Goal: Task Accomplishment & Management: Use online tool/utility

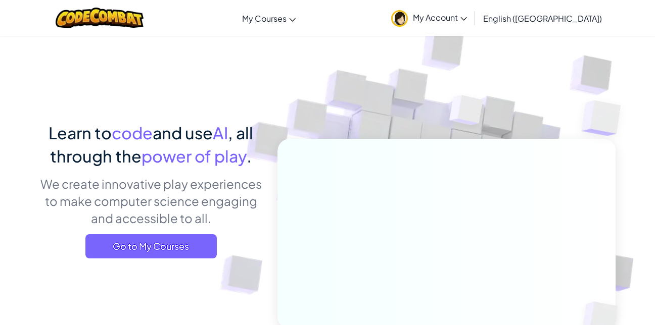
click at [286, 16] on span "My Courses" at bounding box center [264, 18] width 44 height 11
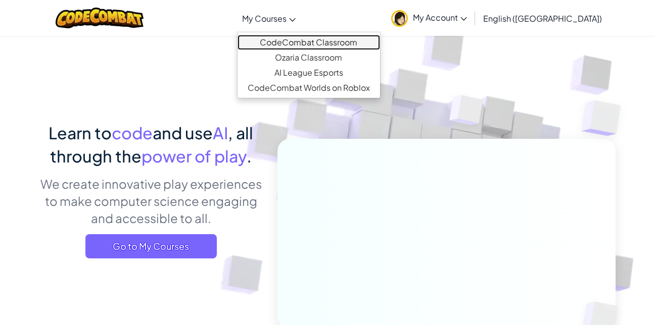
click at [339, 41] on link "CodeCombat Classroom" at bounding box center [308, 42] width 142 height 15
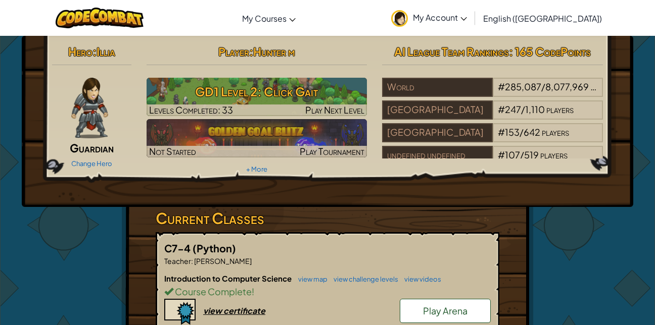
click at [218, 86] on h3 "GD1 Level 2: Click Gait" at bounding box center [257, 91] width 221 height 23
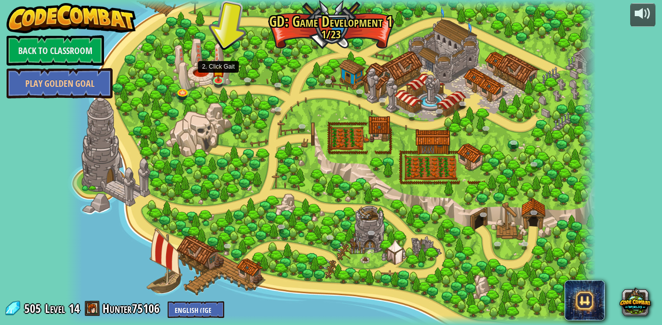
click at [220, 78] on img at bounding box center [218, 70] width 13 height 22
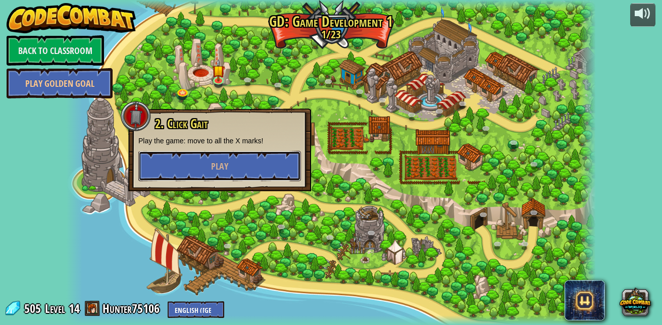
click at [246, 169] on button "Play" at bounding box center [219, 166] width 163 height 30
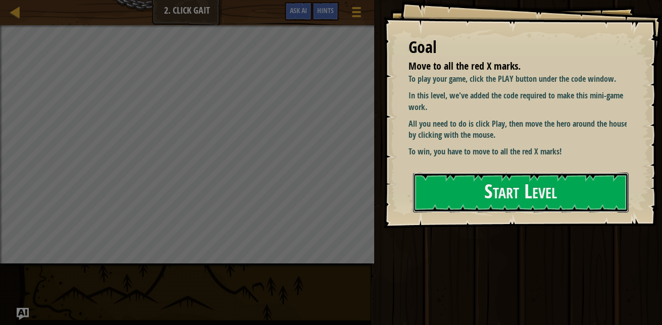
click at [537, 200] on button "Start Level" at bounding box center [521, 193] width 216 height 40
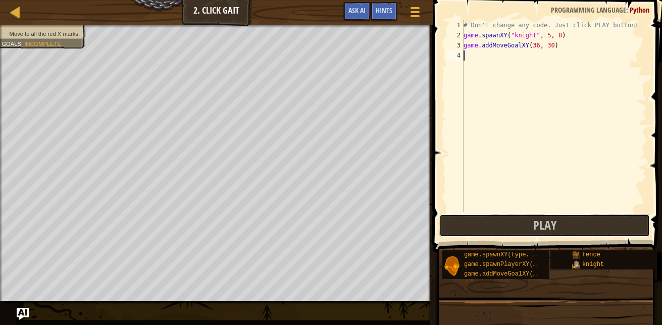
click at [529, 218] on button "Play" at bounding box center [545, 225] width 211 height 23
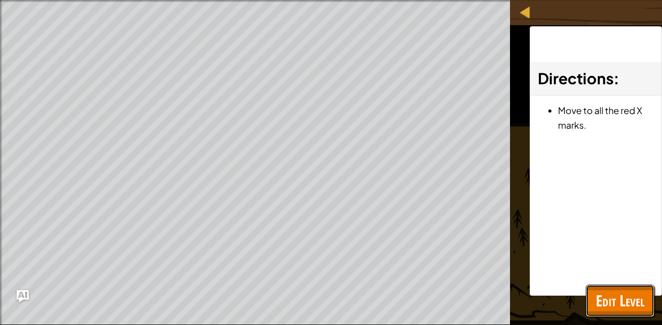
click at [600, 303] on span "Edit Level" at bounding box center [620, 301] width 49 height 21
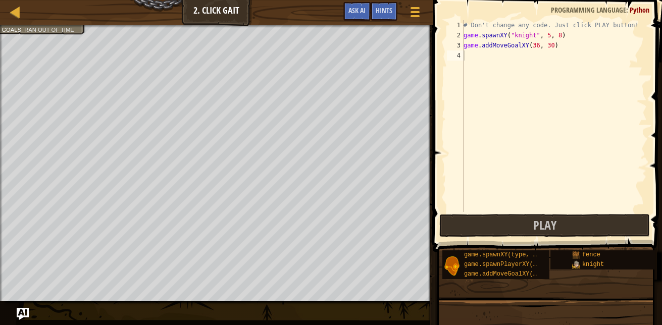
click at [414, 18] on div at bounding box center [415, 12] width 13 height 14
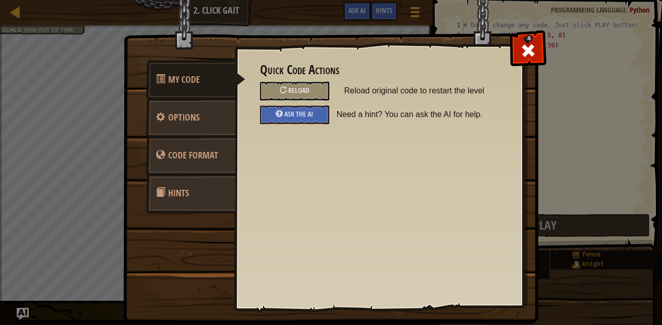
click at [298, 84] on div "Reload" at bounding box center [294, 91] width 69 height 19
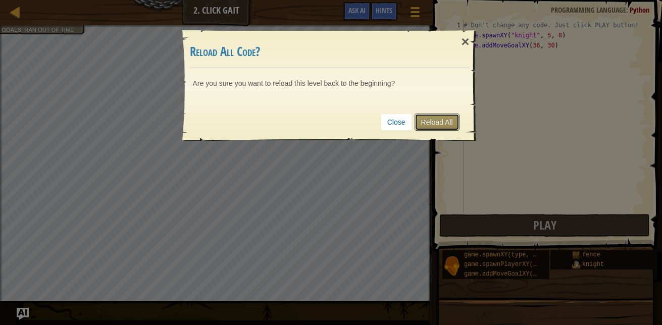
click at [454, 121] on link "Reload All" at bounding box center [437, 122] width 45 height 17
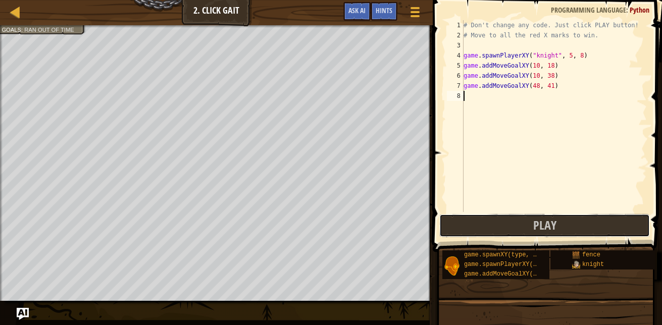
click at [473, 226] on button "Play" at bounding box center [545, 225] width 211 height 23
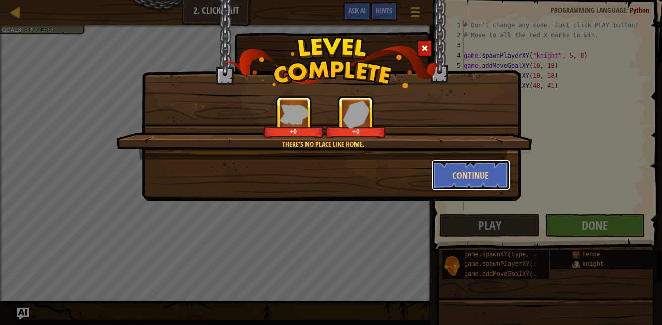
click at [446, 179] on button "Continue" at bounding box center [471, 175] width 78 height 30
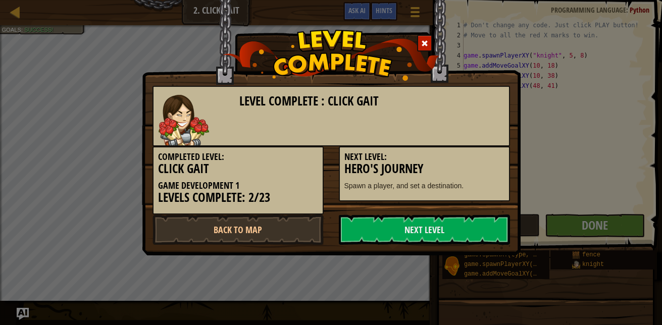
click at [478, 223] on link "Next Level" at bounding box center [424, 230] width 171 height 30
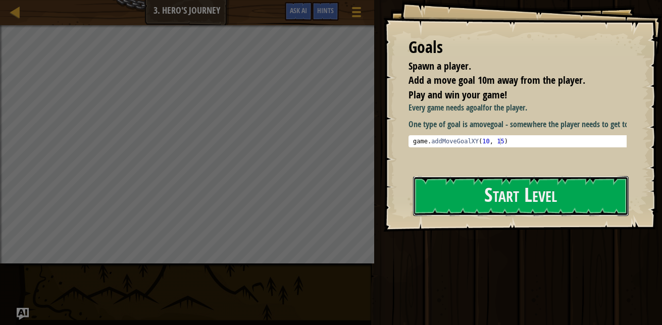
click at [592, 198] on button "Start Level" at bounding box center [521, 196] width 216 height 40
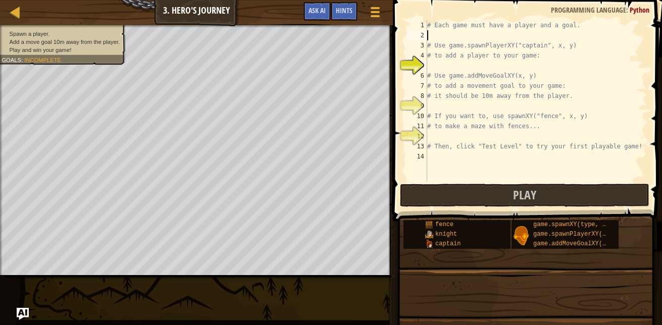
click at [436, 35] on div "# Each game must have a player and a goal. # Use game.spawnPlayerXY("captain", …" at bounding box center [536, 111] width 222 height 182
click at [450, 65] on div "# Each game must have a player and a goal. # Use game.spawnPlayerXY("captain", …" at bounding box center [536, 111] width 222 height 182
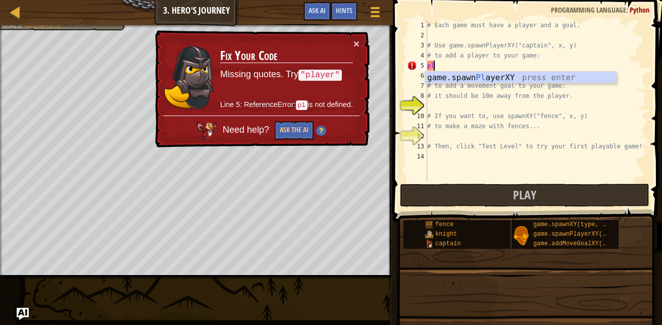
type textarea "p"
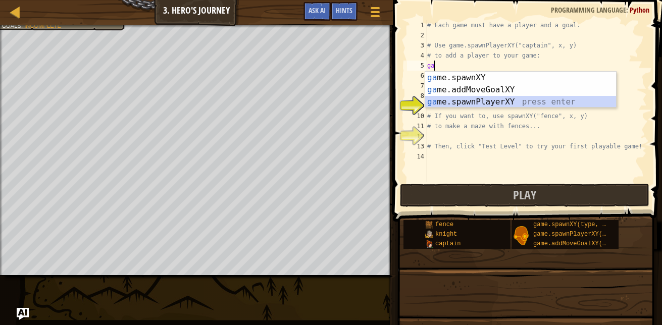
click at [499, 104] on div "ga me.spawnXY press enter ga me.addMoveGoalXY press enter ga me.spawnPlayerXY p…" at bounding box center [520, 102] width 191 height 61
type textarea "player = game.spawnPlayerXY("captain", 36, 30)"
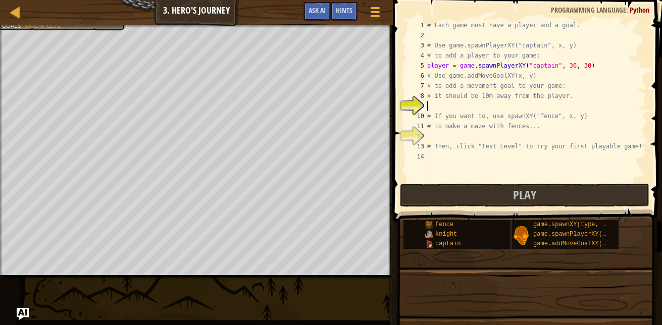
click at [434, 105] on div "# Each game must have a player and a goal. # Use game.spawnPlayerXY("captain", …" at bounding box center [536, 111] width 222 height 182
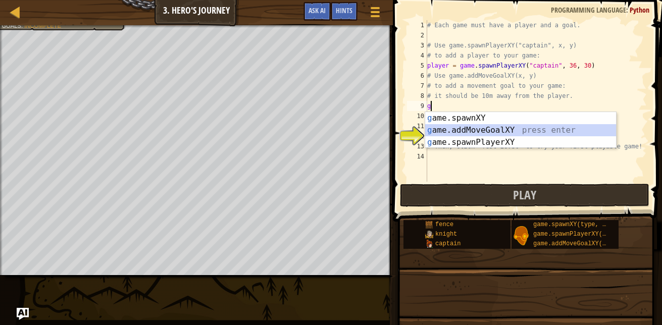
click at [440, 126] on div "g ame.spawnXY press enter g ame.addMoveGoalXY press enter g ame.spawnPlayerXY p…" at bounding box center [520, 142] width 191 height 61
type textarea "game.addMoveGoalXY(36, 30)"
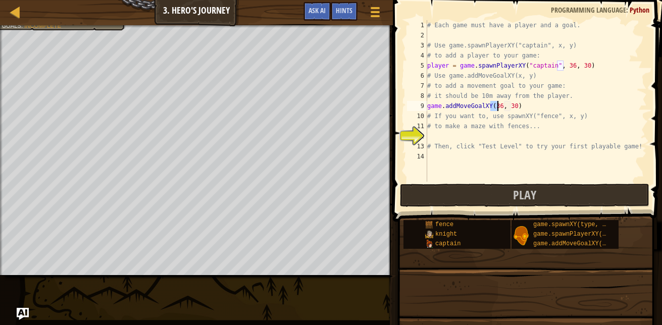
click at [438, 134] on div "# Each game must have a player and a goal. # Use game.spawnPlayerXY("captain", …" at bounding box center [536, 111] width 222 height 182
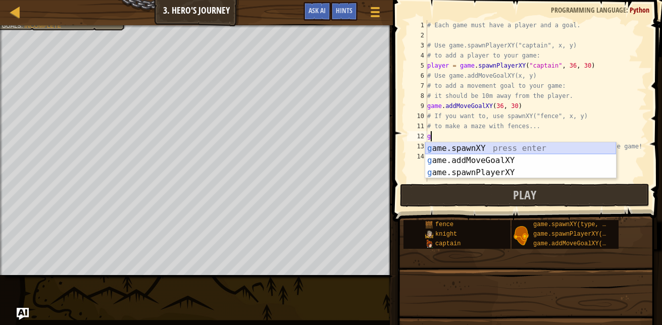
click at [500, 148] on div "g ame.spawnXY press enter g ame.addMoveGoalXY press enter g ame.spawnPlayerXY p…" at bounding box center [520, 172] width 191 height 61
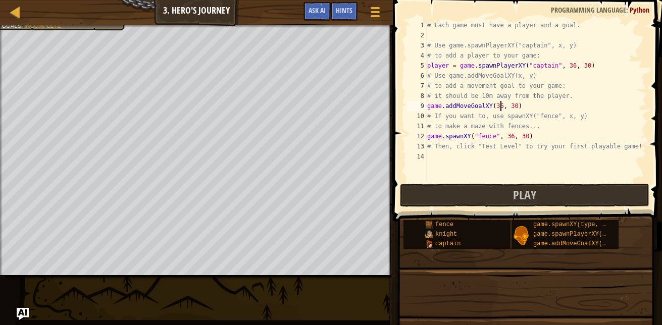
click at [499, 106] on div "# Each game must have a player and a goal. # Use game.spawnPlayerXY("captain", …" at bounding box center [536, 111] width 222 height 182
click at [507, 107] on div "# Each game must have a player and a goal. # Use game.spawnPlayerXY("captain", …" at bounding box center [536, 111] width 222 height 182
click at [563, 65] on div "# Each game must have a player and a goal. # Use game.spawnPlayerXY("captain", …" at bounding box center [536, 111] width 222 height 182
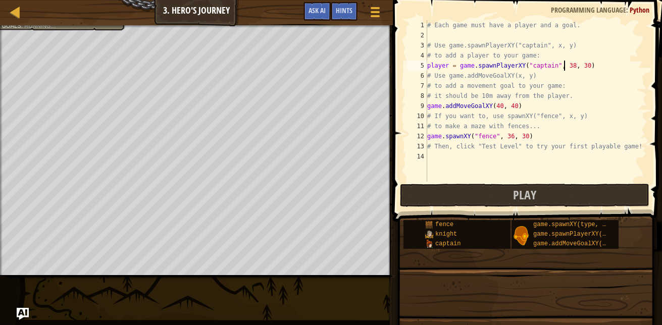
scroll to position [5, 11]
click at [516, 137] on div "# Each game must have a player and a goal. # Use game.spawnPlayerXY("captain", …" at bounding box center [536, 111] width 222 height 182
type textarea "game.spawnXY("fence", 36, 40)"
click at [512, 203] on button "Play" at bounding box center [525, 195] width 250 height 23
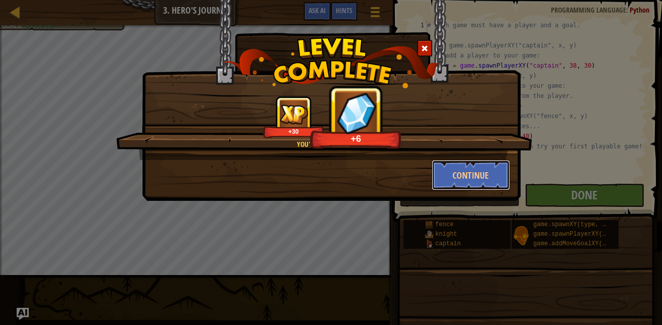
click at [481, 175] on button "Continue" at bounding box center [471, 175] width 78 height 30
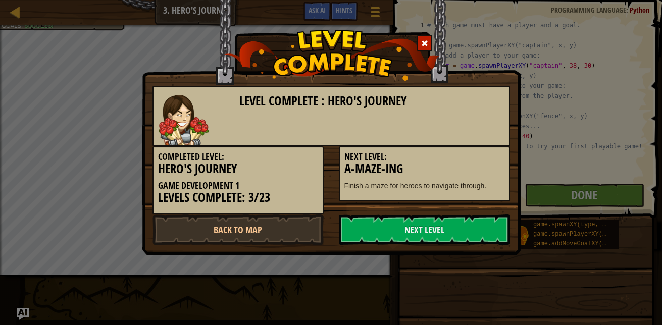
click at [460, 230] on link "Next Level" at bounding box center [424, 230] width 171 height 30
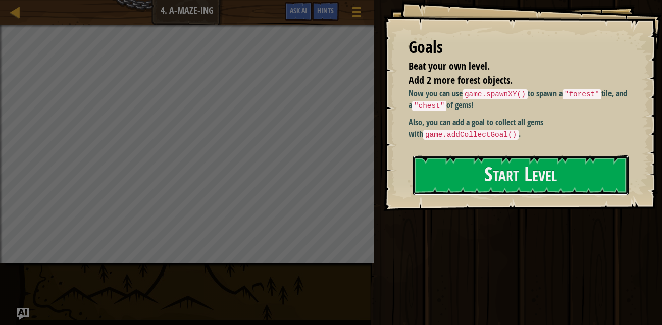
click at [541, 167] on button "Start Level" at bounding box center [521, 176] width 216 height 40
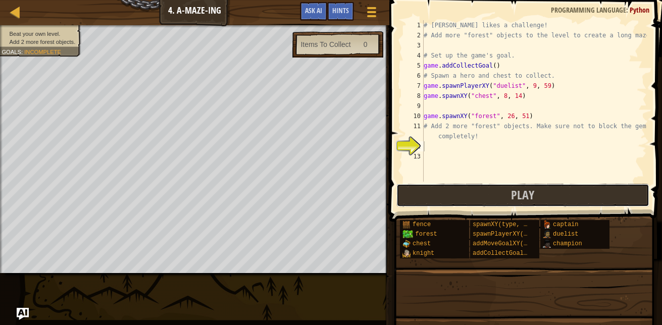
click at [491, 196] on button "Play" at bounding box center [523, 195] width 253 height 23
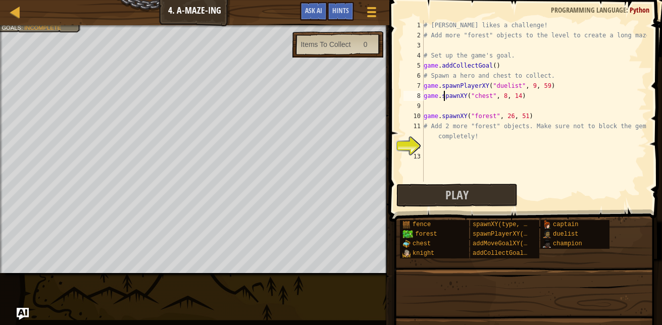
click at [445, 101] on div "# [PERSON_NAME] likes a challenge! # Add more "forest" objects to the level to …" at bounding box center [534, 111] width 225 height 182
type textarea "game.spawnXY("chest", 8, 14)"
click at [434, 106] on div "# [PERSON_NAME] likes a challenge! # Add more "forest" objects to the level to …" at bounding box center [534, 111] width 225 height 182
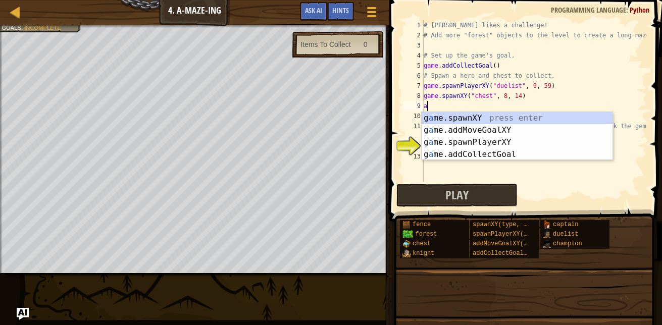
scroll to position [5, 0]
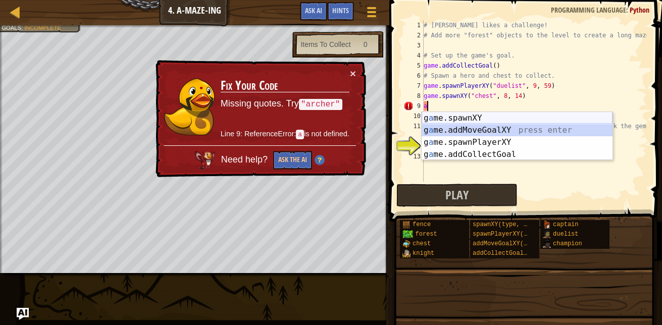
drag, startPoint x: 512, startPoint y: 128, endPoint x: 489, endPoint y: 118, distance: 25.5
click at [489, 118] on div "g a me.spawnXY press enter g a me.addMoveGoalXY press enter g a me.spawnPlayerX…" at bounding box center [517, 148] width 191 height 73
type textarea "game.addMoveGoalXY(36, 30)"
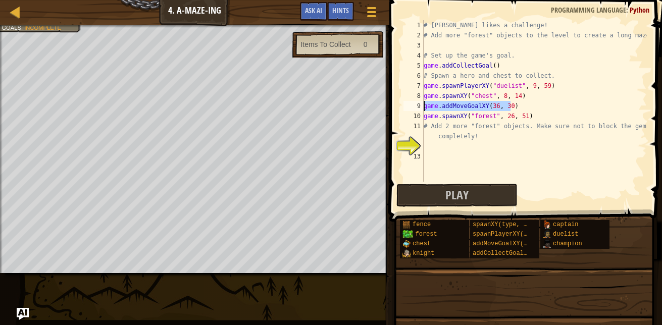
drag, startPoint x: 519, startPoint y: 107, endPoint x: 419, endPoint y: 108, distance: 100.0
click at [419, 108] on div "game.addMoveGoalXY(36, 30) 1 2 3 4 5 6 7 8 9 10 11 12 13 # [PERSON_NAME] likes …" at bounding box center [525, 101] width 246 height 162
click at [432, 107] on div "# [PERSON_NAME] likes a challenge! # Add more "forest" objects to the level to …" at bounding box center [534, 111] width 225 height 182
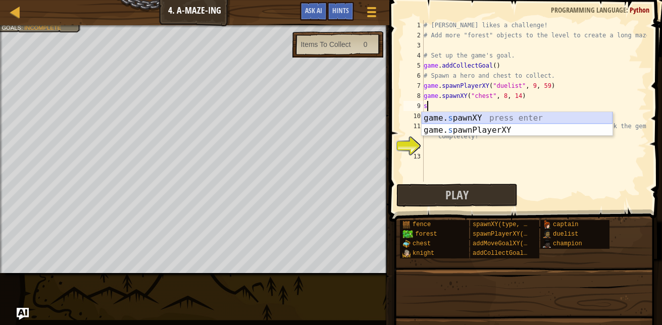
click at [467, 117] on div "game. s pawnXY press enter game. s pawnPlayerXY press enter" at bounding box center [517, 136] width 191 height 49
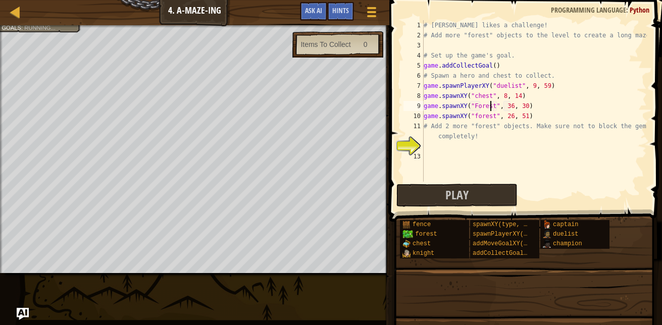
scroll to position [5, 6]
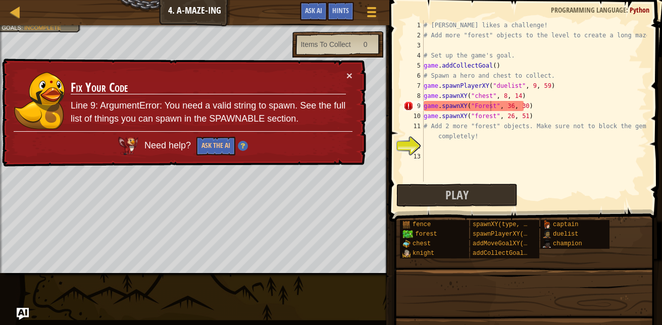
click at [127, 86] on h3 "Fix Your Code" at bounding box center [208, 88] width 275 height 18
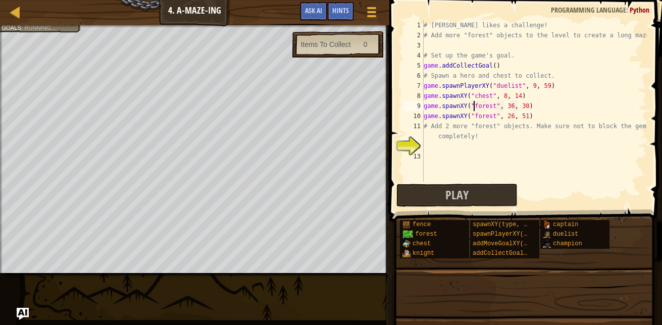
scroll to position [5, 4]
click at [507, 107] on div "# [PERSON_NAME] likes a challenge! # Add more "forest" objects to the level to …" at bounding box center [534, 111] width 225 height 182
type textarea "game.spawnXY("forest", 26, 51)"
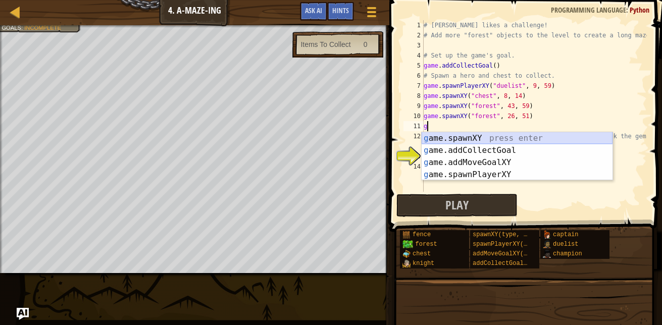
click at [492, 137] on div "g ame.spawnXY press enter g ame.addCollectGoal press enter g ame.addMoveGoalXY …" at bounding box center [517, 168] width 191 height 73
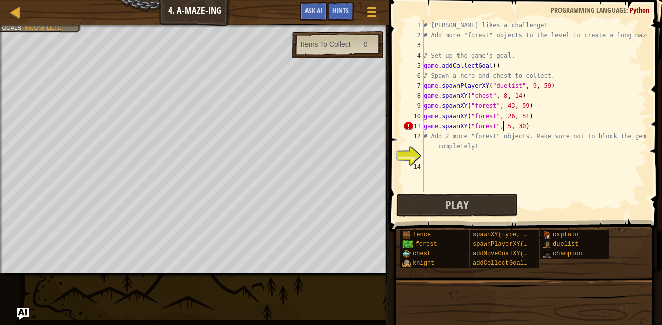
scroll to position [5, 7]
click at [519, 124] on div "# [PERSON_NAME] likes a challenge! # Add more "forest" objects to the level to …" at bounding box center [534, 116] width 225 height 192
type textarea "game.spawnXY("forest", 50, 22)"
click at [438, 205] on button "Play" at bounding box center [457, 205] width 121 height 23
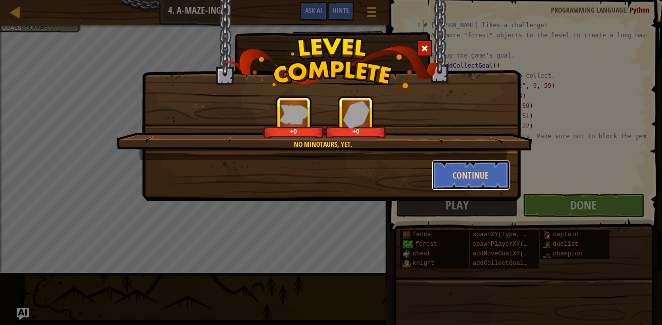
click at [463, 184] on button "Continue" at bounding box center [471, 175] width 78 height 30
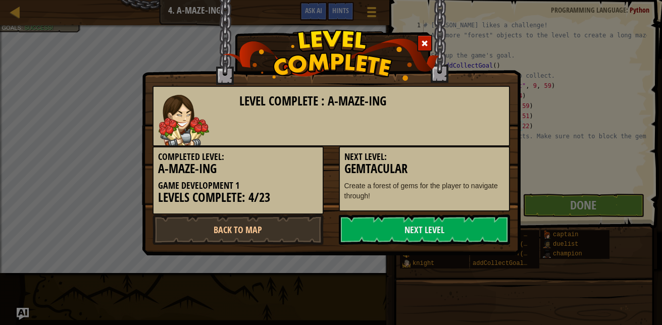
click at [405, 225] on link "Next Level" at bounding box center [424, 230] width 171 height 30
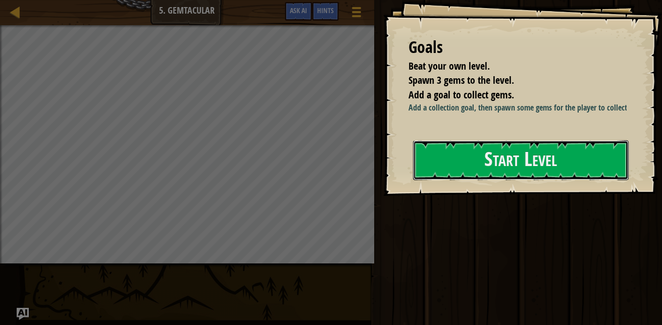
click at [463, 159] on button "Start Level" at bounding box center [521, 160] width 216 height 40
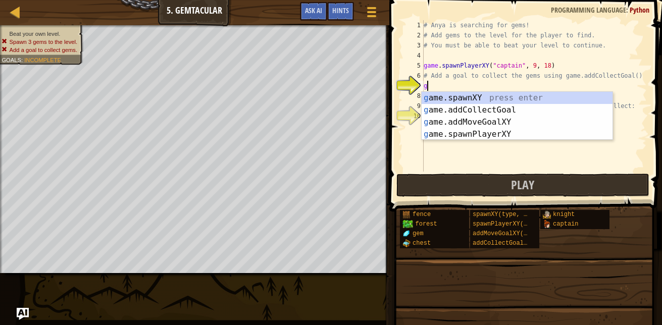
scroll to position [5, 0]
click at [517, 121] on div "g ame.spawnXY press enter g ame.addCollectGoal press enter g ame.addMoveGoalXY …" at bounding box center [517, 128] width 191 height 73
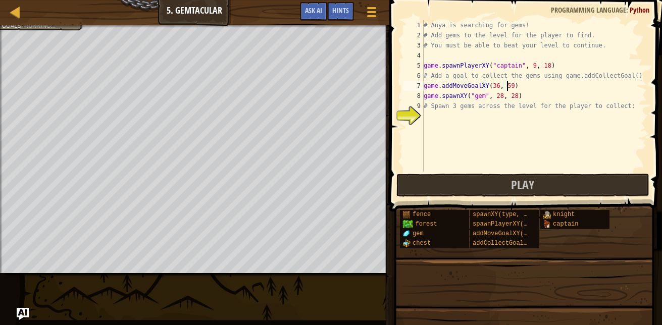
type textarea "game.addMoveGoalXY(36, 59)"
drag, startPoint x: 517, startPoint y: 84, endPoint x: 408, endPoint y: 87, distance: 108.7
click at [408, 87] on div "game.addMoveGoalXY(36, 59) 1 2 3 4 5 6 7 8 9 10 # Anya is searching for gems! #…" at bounding box center [525, 96] width 246 height 152
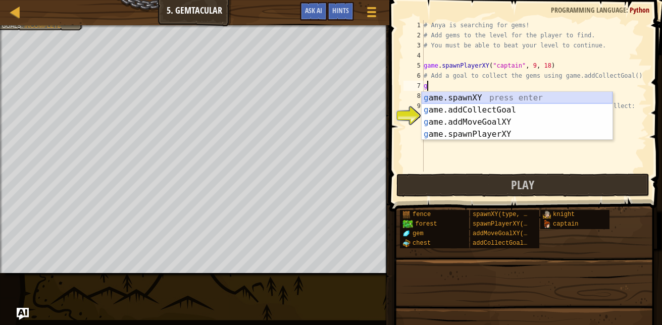
click at [476, 96] on div "g ame.spawnXY press enter g ame.addCollectGoal press enter g ame.addMoveGoalXY …" at bounding box center [517, 128] width 191 height 73
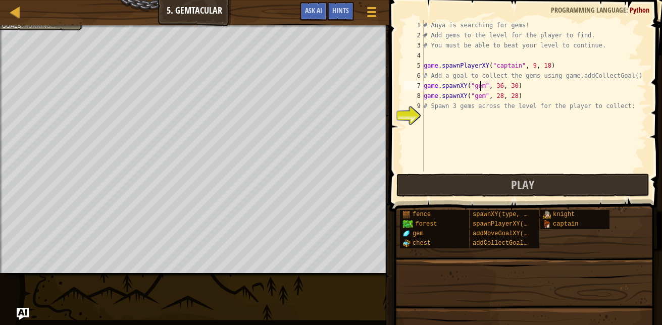
scroll to position [5, 5]
click at [510, 87] on div "# Anya is searching for gems! # Add gems to the level for the player to find. #…" at bounding box center [534, 106] width 225 height 172
type textarea "game.spawnXY("gem", 36, 59)"
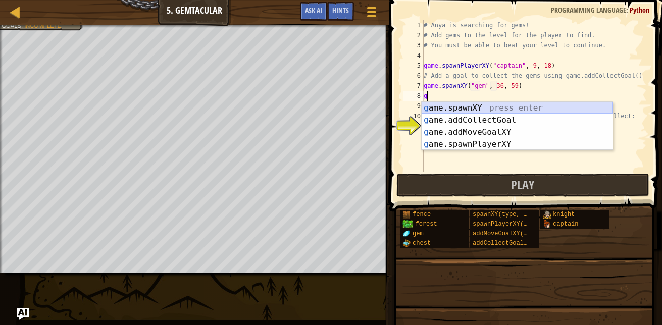
click at [491, 111] on div "g ame.spawnXY press enter g ame.addCollectGoal press enter g ame.addMoveGoalXY …" at bounding box center [517, 138] width 191 height 73
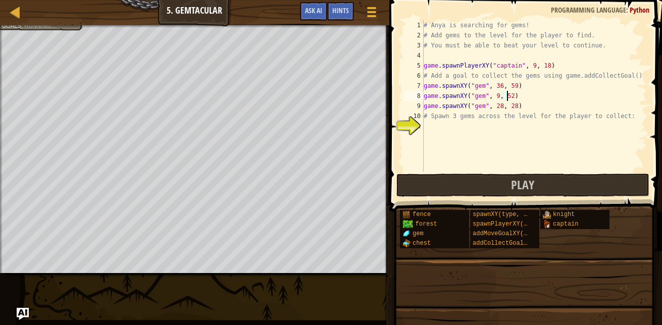
scroll to position [5, 7]
click at [517, 183] on span "Play" at bounding box center [522, 185] width 23 height 16
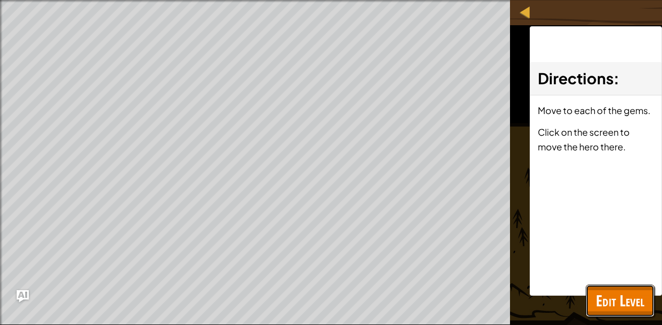
click at [637, 295] on span "Edit Level" at bounding box center [620, 301] width 49 height 21
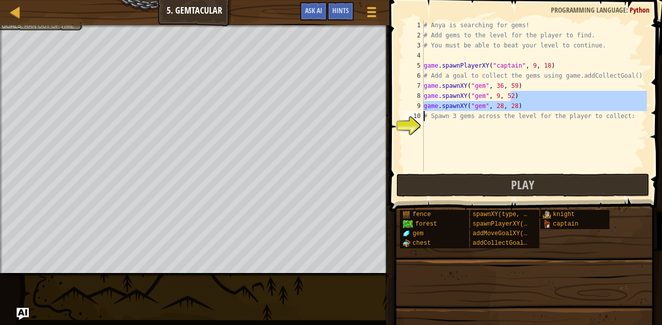
drag, startPoint x: 522, startPoint y: 92, endPoint x: 422, endPoint y: 113, distance: 102.2
click at [422, 113] on div "game.spawnXY("gem", 9, 52) 1 2 3 4 5 6 7 8 9 10 11 # Anya is searching for gems…" at bounding box center [525, 96] width 246 height 152
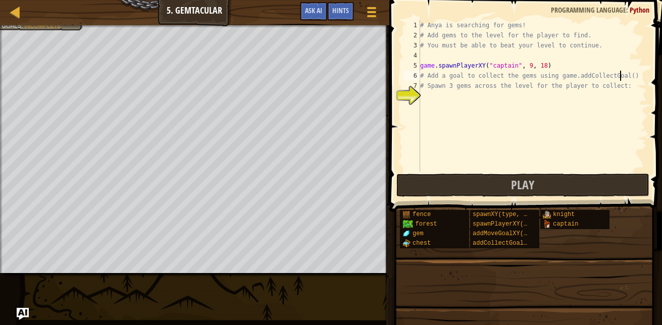
click at [623, 76] on div "# Anya is searching for gems! # Add gems to the level for the player to find. #…" at bounding box center [532, 106] width 229 height 172
type textarea "# Add a goal to collect the gems using game.addCollectGoal()"
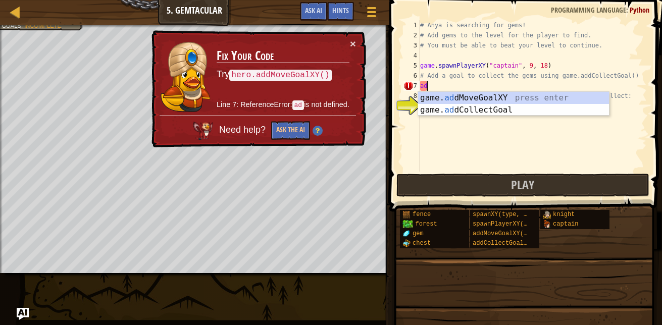
type textarea "add"
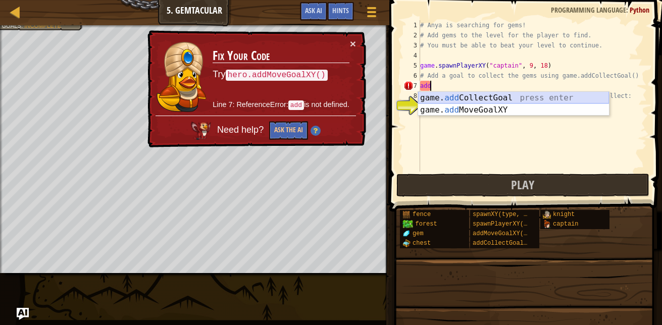
click at [580, 98] on div "game. add CollectGoal press enter game. add MoveGoalXY press enter" at bounding box center [513, 116] width 191 height 49
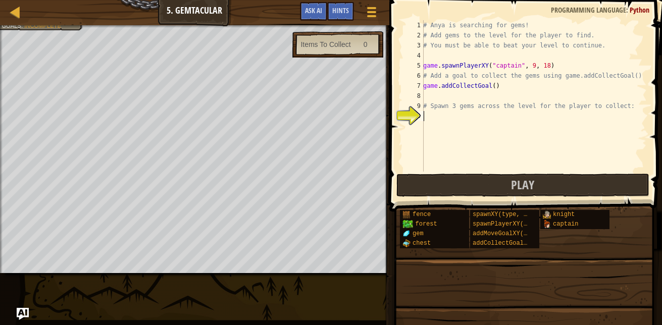
click at [439, 124] on div "# Anya is searching for gems! # Add gems to the level for the player to find. #…" at bounding box center [534, 106] width 226 height 172
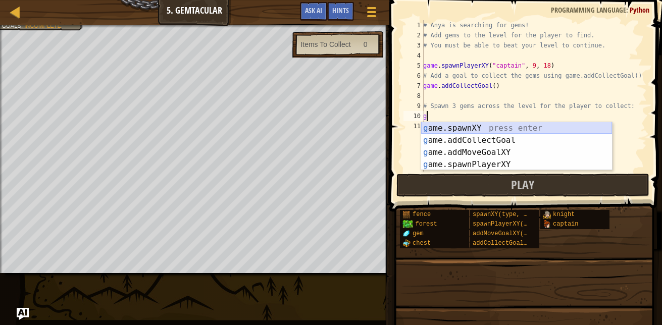
click at [461, 127] on div "g ame.spawnXY press enter g ame.addCollectGoal press enter g ame.addMoveGoalXY …" at bounding box center [516, 158] width 191 height 73
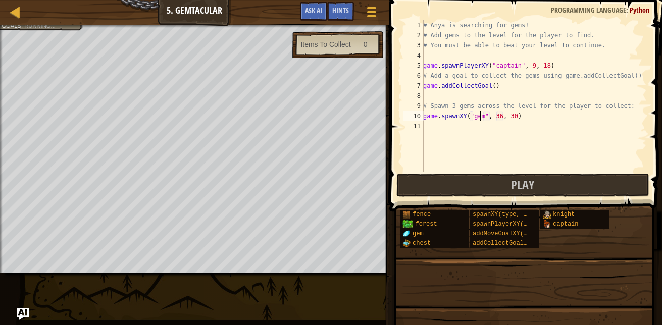
scroll to position [5, 5]
click at [496, 116] on div "# Anya is searching for gems! # Add gems to the level for the player to find. #…" at bounding box center [534, 106] width 226 height 172
type textarea "game.spawnXY("gem", 9, 50)"
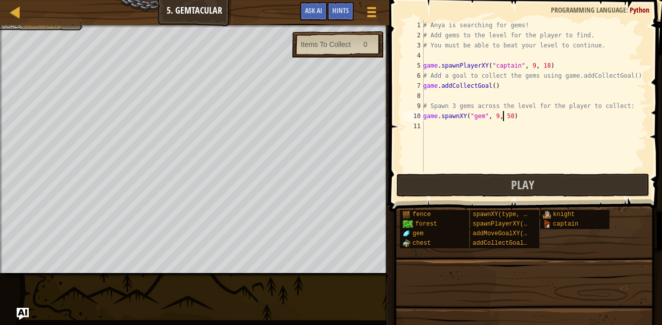
click at [447, 128] on div "# Anya is searching for gems! # Add gems to the level for the player to find. #…" at bounding box center [534, 106] width 226 height 172
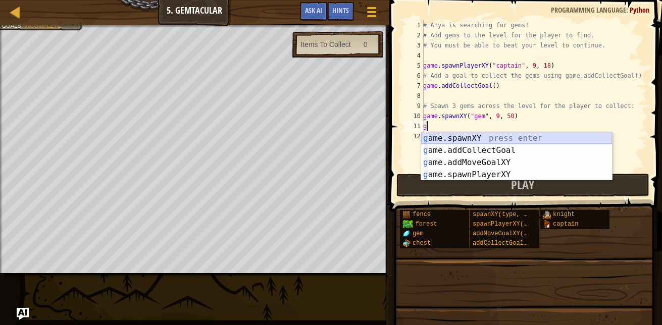
click at [455, 134] on div "g ame.spawnXY press enter g ame.addCollectGoal press enter g ame.addMoveGoalXY …" at bounding box center [516, 168] width 191 height 73
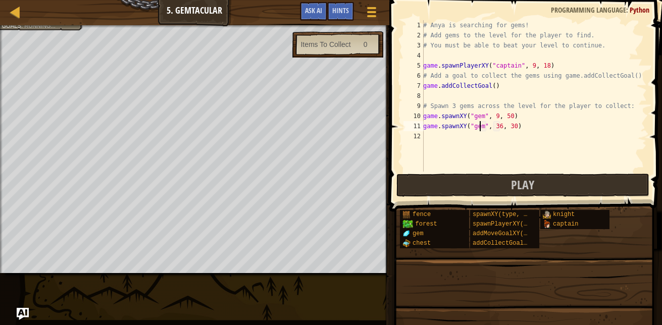
scroll to position [5, 5]
type textarea "game.spawnXY("gem", 28, 30)"
click at [435, 144] on div "# Anya is searching for gems! # Add gems to the level for the player to find. #…" at bounding box center [534, 106] width 226 height 172
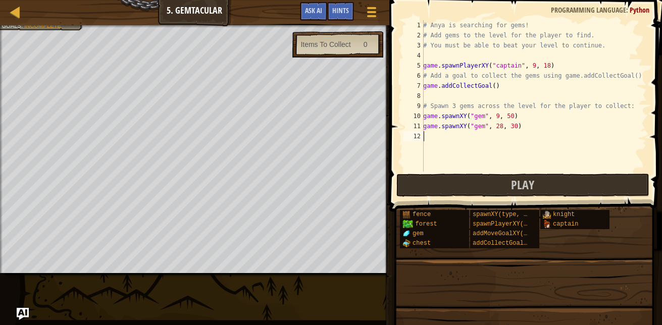
click at [435, 0] on body "Map Game Development 1 5. Gemtacular Game Menu Done Hints Ask AI 1 הההההההההההה…" at bounding box center [331, 0] width 662 height 0
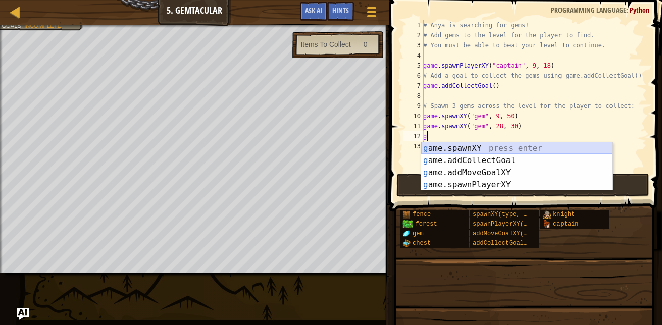
click at [440, 148] on div "g ame.spawnXY press enter g ame.addCollectGoal press enter g ame.addMoveGoalXY …" at bounding box center [516, 178] width 191 height 73
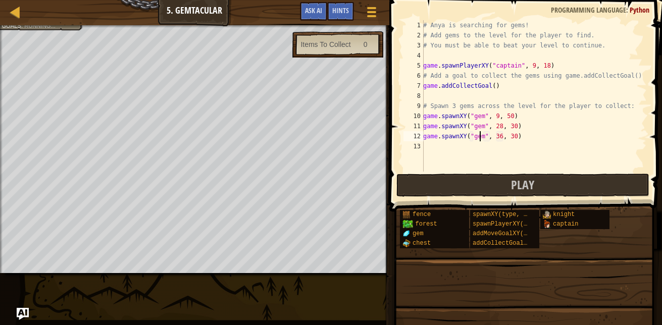
scroll to position [5, 5]
click at [496, 134] on div "# Anya is searching for gems! # Add gems to the level for the player to find. #…" at bounding box center [534, 106] width 226 height 172
type textarea "game.spawnXY("gem", 46, 60)"
click at [489, 178] on button "Play" at bounding box center [523, 185] width 253 height 23
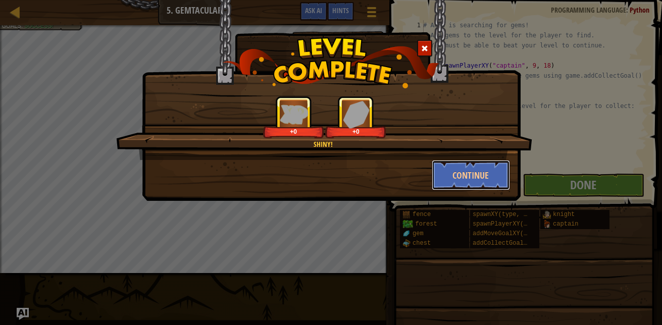
click at [475, 175] on button "Continue" at bounding box center [471, 175] width 78 height 30
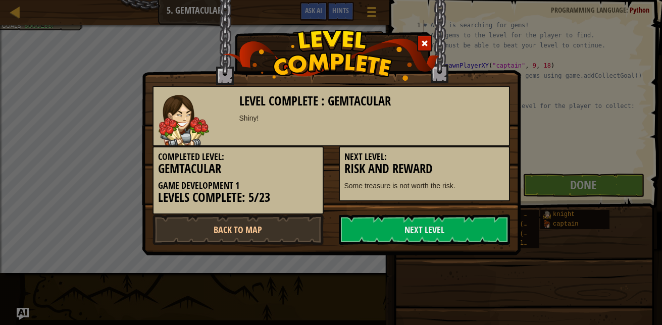
click at [428, 224] on link "Next Level" at bounding box center [424, 230] width 171 height 30
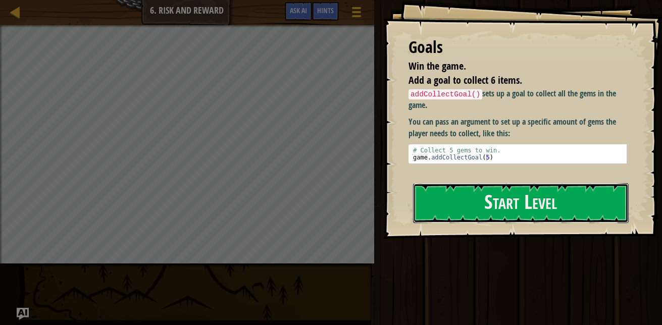
click at [486, 202] on button "Start Level" at bounding box center [521, 203] width 216 height 40
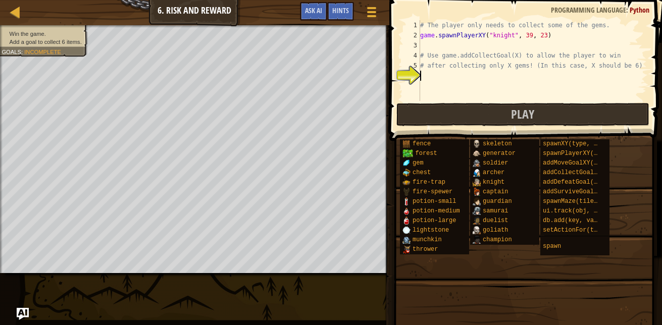
click at [603, 56] on div "# The player only needs to collect some of the gems. game . spawnPlayerXY ( "kn…" at bounding box center [532, 70] width 229 height 101
type textarea "# Use game.addCollectGoal(X) to allow the player to win"
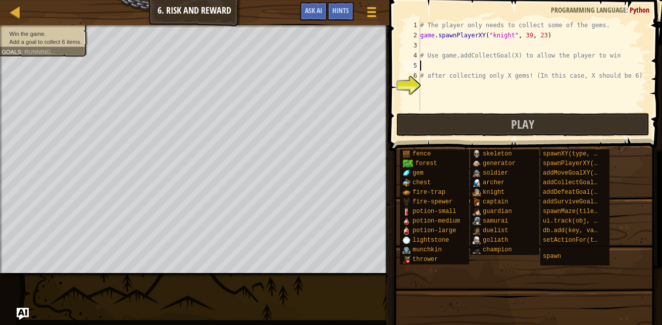
type textarea "g"
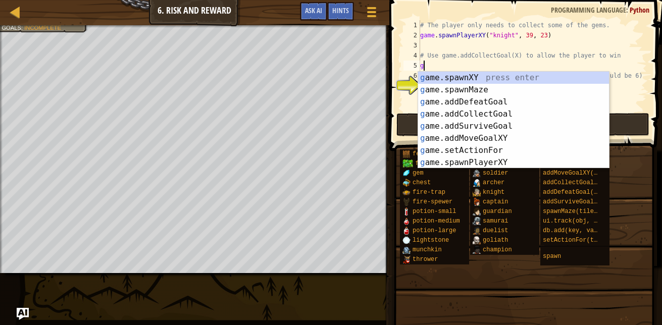
scroll to position [5, 0]
click at [499, 114] on div "g ame.spawnXY press enter g ame.spawnMaze press enter g ame.addDefeatGoal press…" at bounding box center [513, 132] width 191 height 121
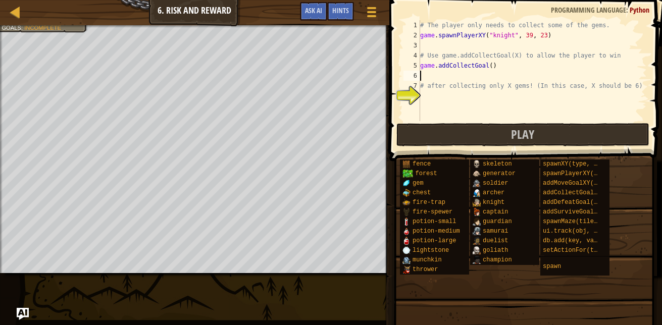
click at [491, 72] on div "# The player only needs to collect some of the gems. game . spawnPlayerXY ( "kn…" at bounding box center [532, 80] width 229 height 121
type textarea "5"
click at [426, 96] on div "# The player only needs to collect some of the gems. game . spawnPlayerXY ( "kn…" at bounding box center [532, 80] width 229 height 121
click at [426, 80] on div "# The player only needs to collect some of the gems. game . spawnPlayerXY ( "kn…" at bounding box center [532, 80] width 229 height 121
type textarea "5"
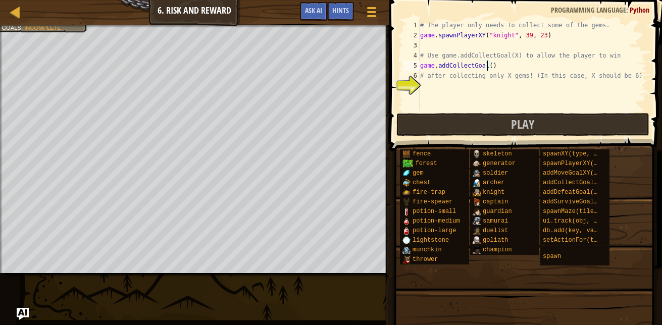
type textarea "game.addCollectGoal(5)"
click at [438, 87] on div "# The player only needs to collect some of the gems. game . spawnPlayerXY ( "kn…" at bounding box center [532, 75] width 229 height 111
click at [492, 123] on button "Play" at bounding box center [523, 124] width 253 height 23
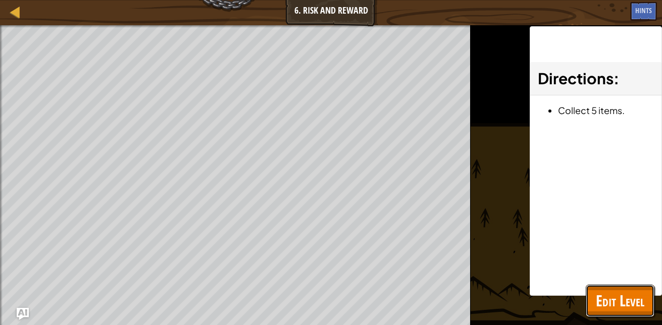
click at [608, 292] on span "Edit Level" at bounding box center [620, 301] width 49 height 21
click at [0, 0] on span at bounding box center [0, 0] width 0 height 0
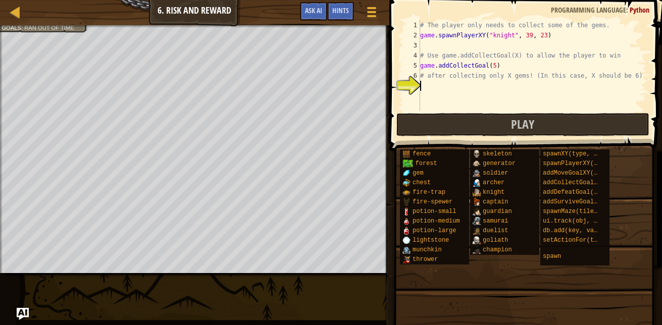
click at [434, 47] on div "# The player only needs to collect some of the gems. game . spawnPlayerXY ( "kn…" at bounding box center [532, 75] width 229 height 111
click at [501, 69] on div "# The player only needs to collect some of the gems. game . spawnPlayerXY ( "kn…" at bounding box center [532, 75] width 229 height 111
type textarea "game.addCollectGoal(6)"
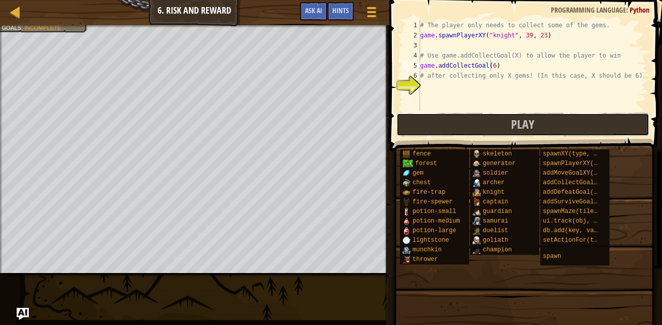
click at [510, 122] on button "Play" at bounding box center [523, 124] width 253 height 23
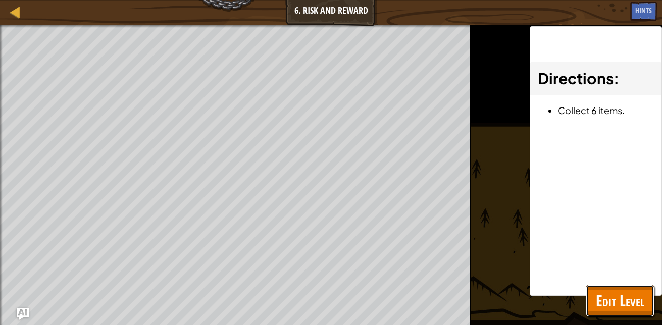
click at [591, 306] on button "Edit Level" at bounding box center [620, 301] width 69 height 32
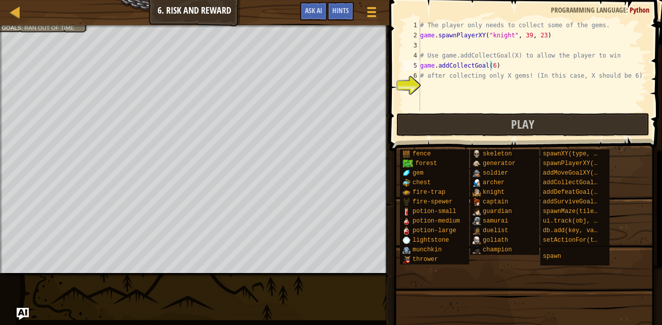
click at [448, 86] on div "# The player only needs to collect some of the gems. game . spawnPlayerXY ( "kn…" at bounding box center [532, 75] width 229 height 111
click at [467, 136] on button "Play" at bounding box center [523, 124] width 253 height 23
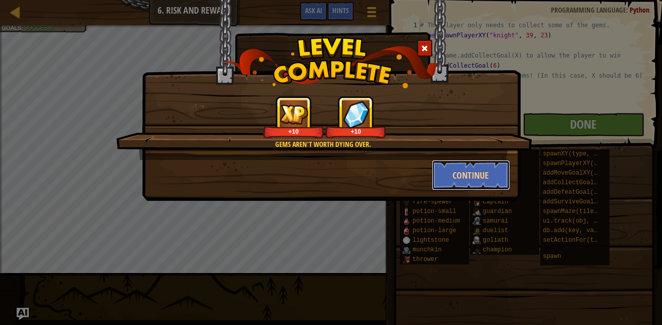
click at [482, 177] on button "Continue" at bounding box center [471, 175] width 78 height 30
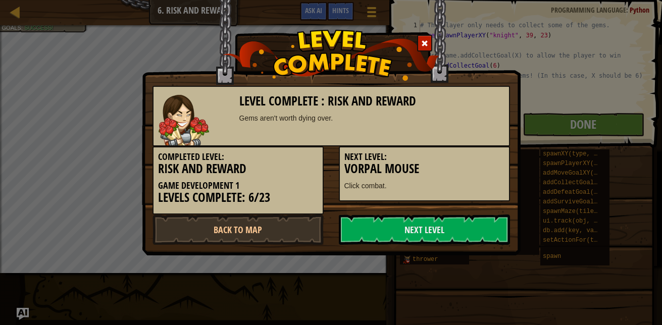
click at [436, 234] on link "Next Level" at bounding box center [424, 230] width 171 height 30
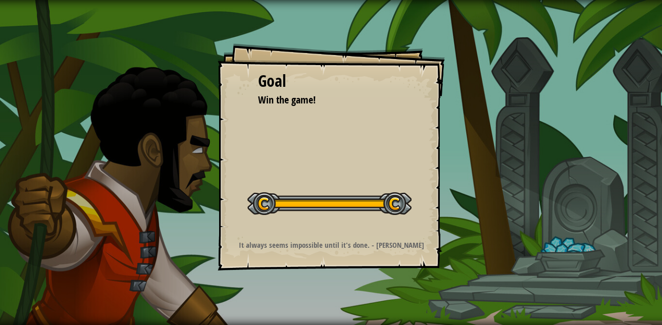
click at [0, 0] on button "Start Level" at bounding box center [0, 0] width 0 height 0
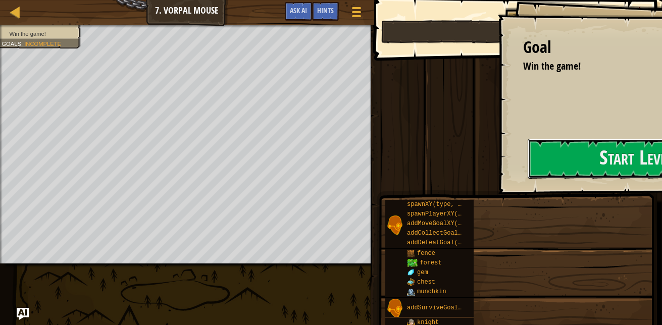
click at [344, 168] on div "Goal Win the game! Start Level Error loading from server. Try refreshing the pa…" at bounding box center [331, 162] width 662 height 325
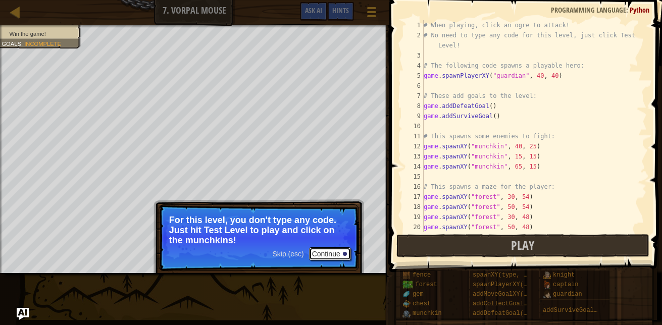
click at [330, 254] on button "Continue" at bounding box center [330, 254] width 42 height 13
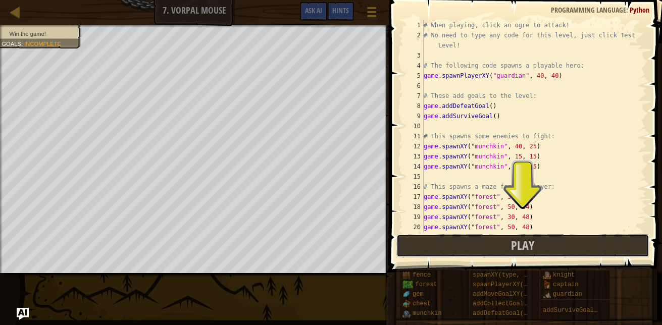
click at [458, 239] on button "Play" at bounding box center [523, 245] width 253 height 23
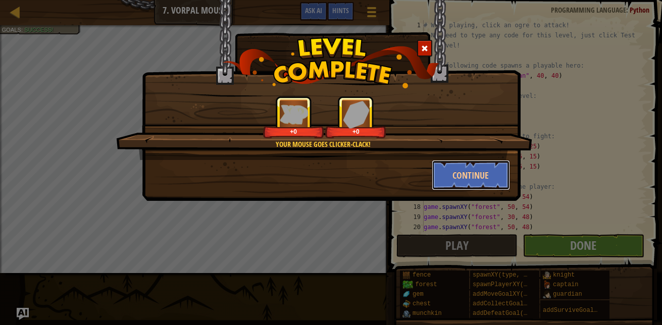
click at [493, 177] on button "Continue" at bounding box center [471, 175] width 78 height 30
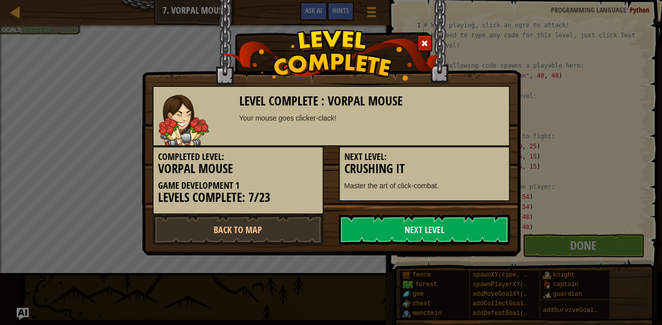
click at [441, 227] on link "Next Level" at bounding box center [424, 230] width 171 height 30
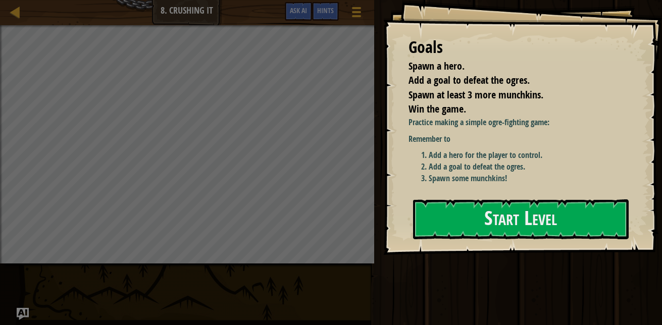
click at [441, 227] on button "Start Level" at bounding box center [521, 220] width 216 height 40
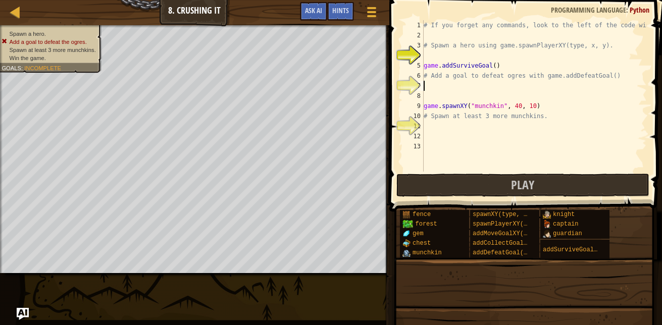
click at [432, 87] on div "# If you forget any commands, look to the left of the code window! # Spawn a he…" at bounding box center [534, 106] width 225 height 172
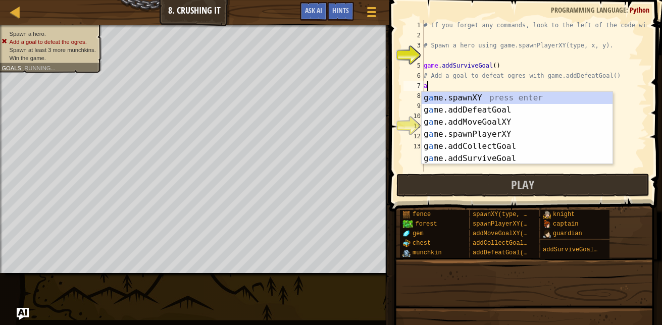
type textarea "ad"
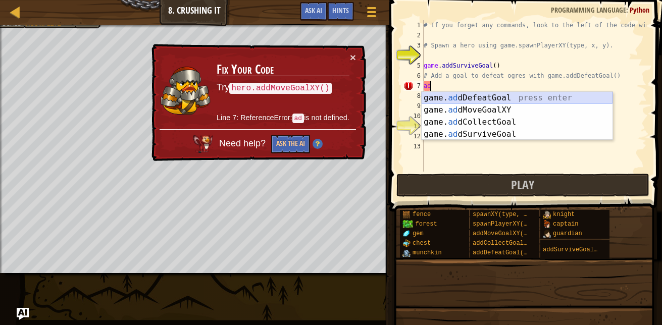
click at [477, 93] on div "game. ad dDefeatGoal press enter game. ad dMoveGoalXY press enter game. ad dCol…" at bounding box center [517, 128] width 191 height 73
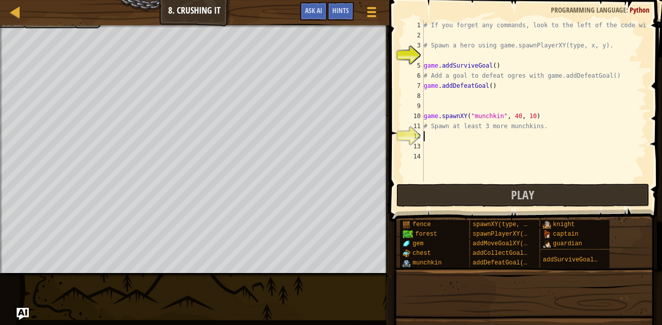
click at [431, 137] on div "# If you forget any commands, look to the left of the code window! # Spawn a he…" at bounding box center [534, 111] width 225 height 182
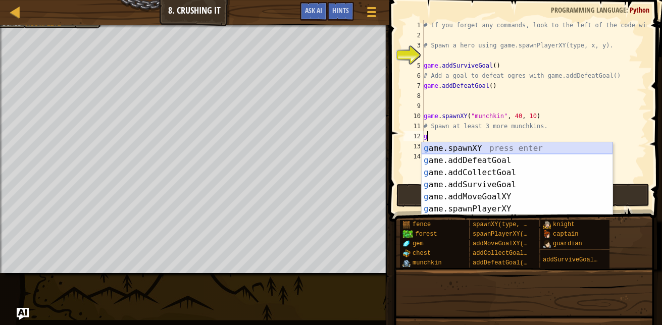
click at [515, 147] on div "g ame.spawnXY press enter g ame.addDefeatGoal press enter g ame.addCollectGoal …" at bounding box center [517, 190] width 191 height 97
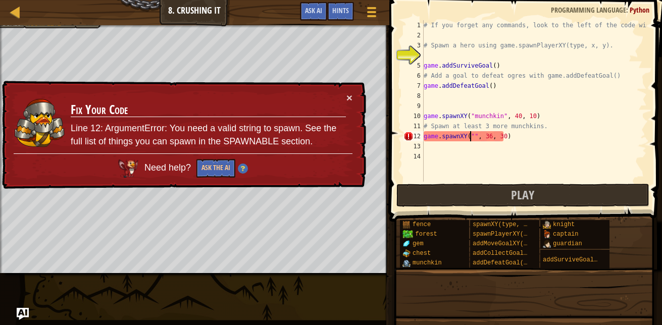
scroll to position [5, 4]
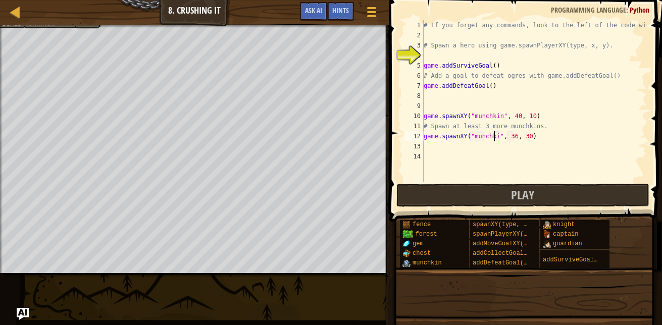
type textarea "game.spawnXY("munchkin", 36, 30)"
click at [431, 147] on div "# If you forget any commands, look to the left of the code window! # Spawn a he…" at bounding box center [534, 111] width 225 height 182
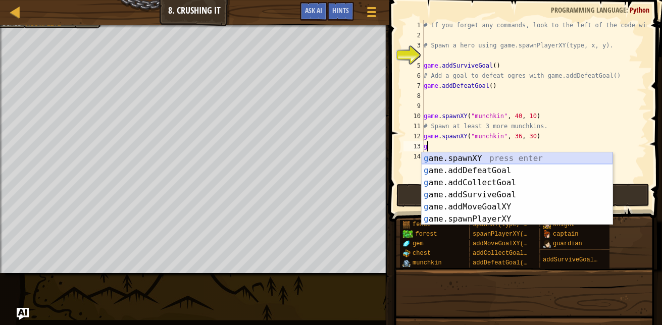
click at [446, 156] on div "g ame.spawnXY press enter g ame.addDefeatGoal press enter g ame.addCollectGoal …" at bounding box center [517, 201] width 191 height 97
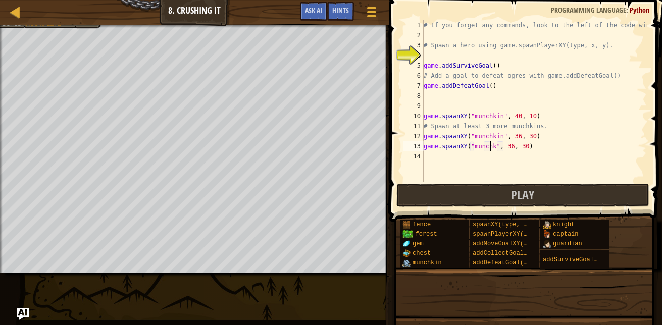
type textarea "game.spawnXY("munchkin", 36, 30)"
click at [441, 160] on div "# If you forget any commands, look to the left of the code window! # Spawn a he…" at bounding box center [534, 111] width 225 height 182
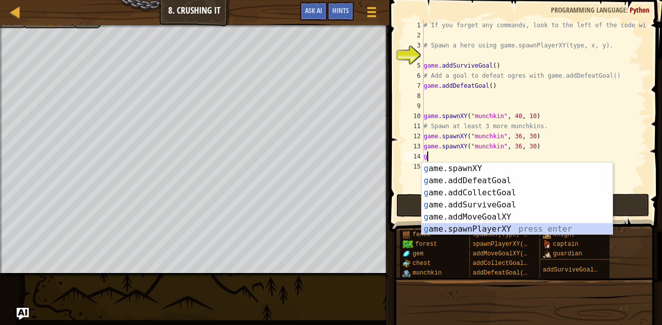
click at [477, 228] on div "g ame.spawnXY press enter g ame.addDefeatGoal press enter g ame.addCollectGoal …" at bounding box center [517, 211] width 191 height 97
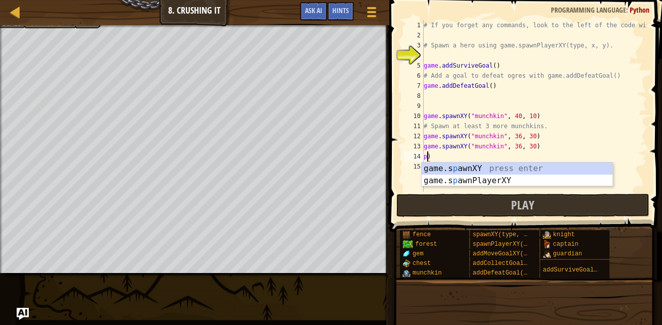
type textarea ")"
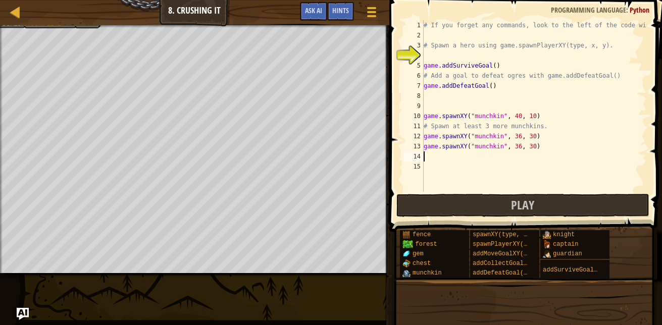
type textarea "h"
type textarea "g"
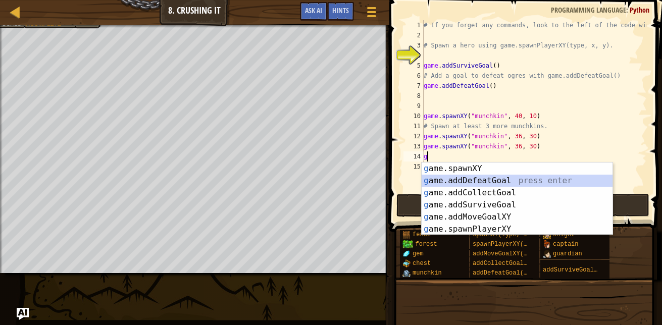
click at [476, 177] on div "g ame.spawnXY press enter g ame.addDefeatGoal press enter g ame.addCollectGoal …" at bounding box center [517, 211] width 191 height 97
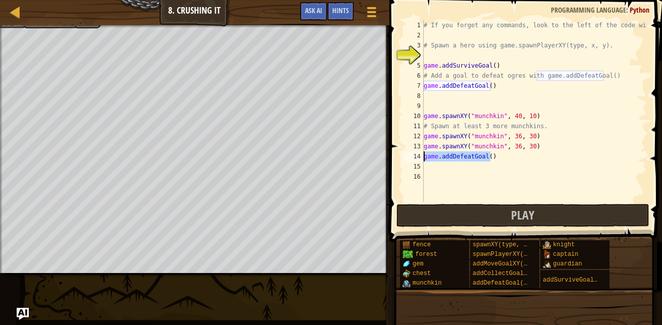
drag, startPoint x: 494, startPoint y: 155, endPoint x: 422, endPoint y: 156, distance: 71.2
click at [422, 156] on div "1 2 3 4 5 6 7 8 9 10 11 12 13 14 15 16 # If you forget any commands, look to th…" at bounding box center [525, 111] width 246 height 182
type textarea "game.addDefeatGoal()"
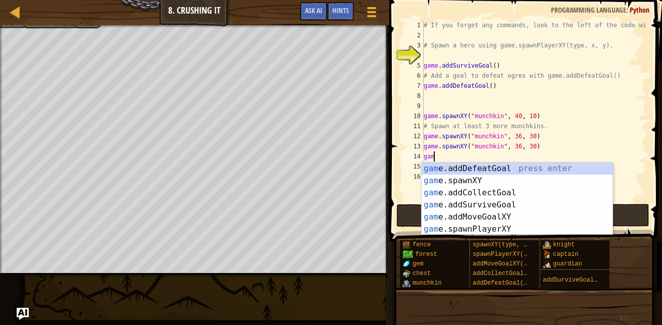
scroll to position [5, 1]
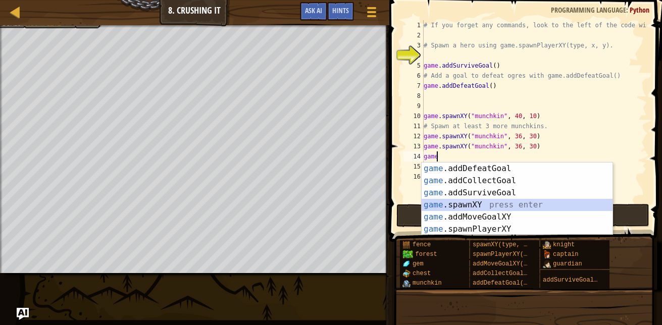
click at [466, 205] on div "game .addDefeatGoal press enter game .addCollectGoal press enter game .addSurvi…" at bounding box center [517, 211] width 191 height 97
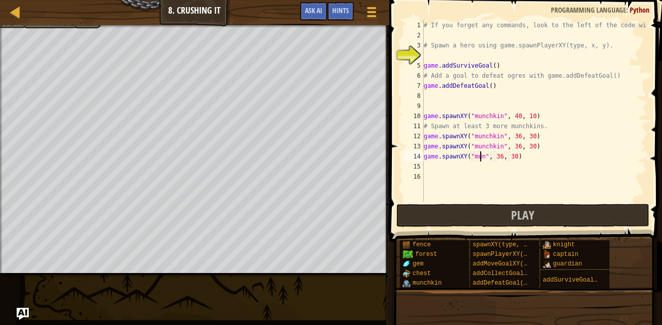
scroll to position [5, 5]
type textarea "game.spawnXY("munchkin", 36, 30)"
click at [437, 169] on div "# If you forget any commands, look to the left of the code window! # Spawn a he…" at bounding box center [534, 121] width 225 height 202
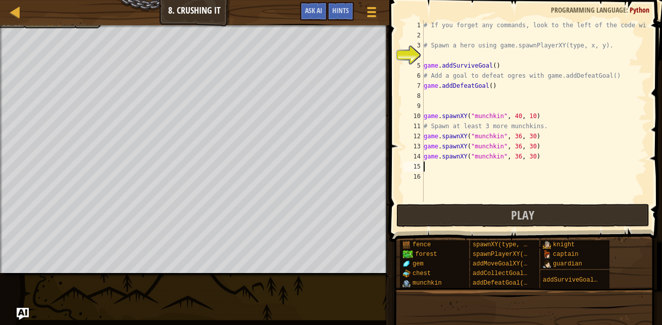
type textarea "h"
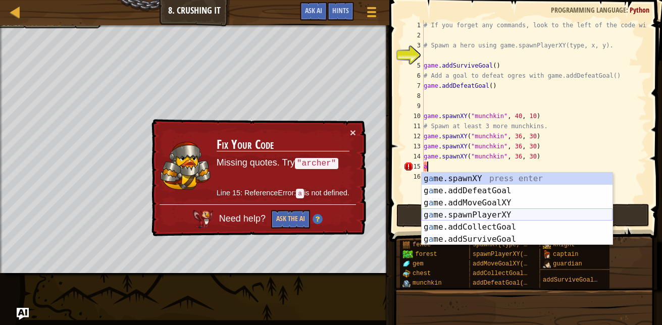
click at [477, 213] on div "g a me.spawnXY press enter g a me.addDefeatGoal press enter g a me.addMoveGoalX…" at bounding box center [517, 221] width 191 height 97
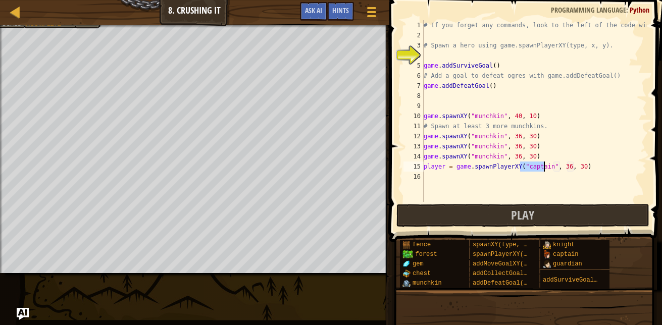
click at [560, 166] on div "# If you forget any commands, look to the left of the code window! # Spawn a he…" at bounding box center [534, 121] width 225 height 202
type textarea "player = game.spawnPlayerXY("captain", 40, 30)"
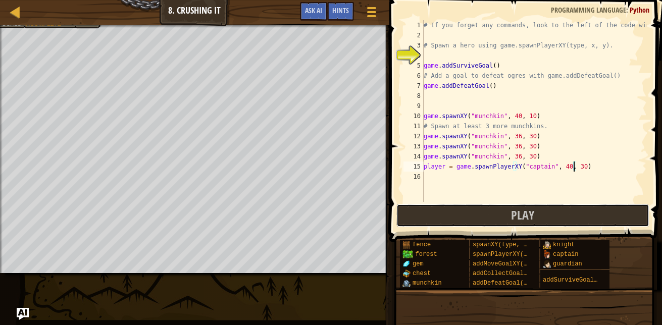
click at [551, 209] on button "Play" at bounding box center [523, 215] width 253 height 23
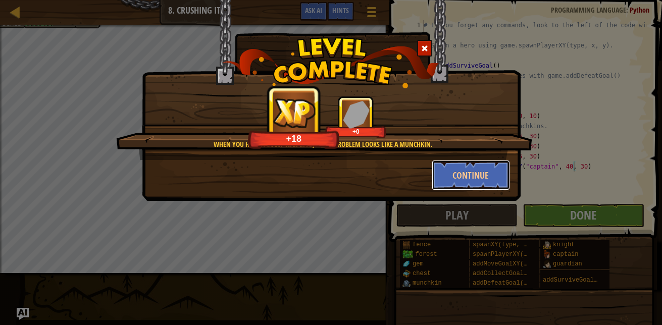
click at [448, 171] on button "Continue" at bounding box center [471, 175] width 78 height 30
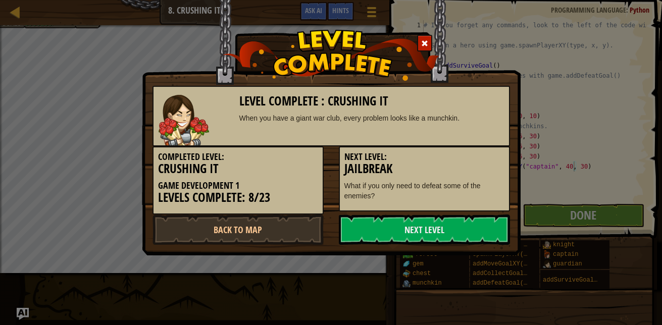
click at [475, 227] on link "Next Level" at bounding box center [424, 230] width 171 height 30
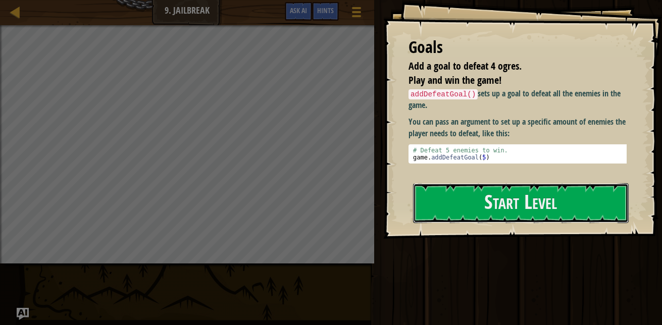
click at [542, 201] on button "Start Level" at bounding box center [521, 203] width 216 height 40
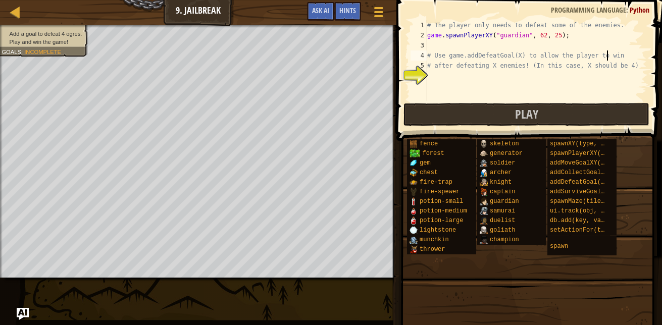
click at [610, 57] on div "# The player only needs to defeat some of the enemies. game . spawnPlayerXY ( "…" at bounding box center [536, 70] width 222 height 101
type textarea "# Use game.addDefeatGoal(X) to allow the player to win"
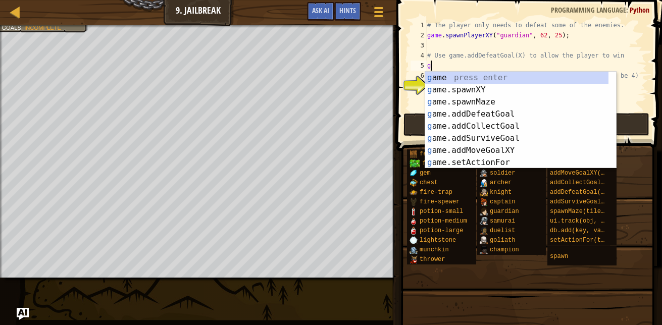
scroll to position [5, 0]
type textarea "gam"
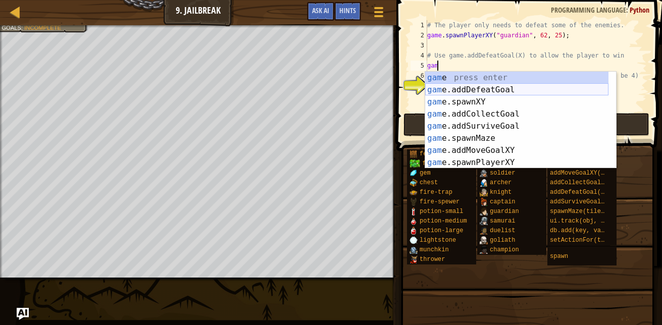
click at [499, 90] on div "gam e press enter gam e.addDefeatGoal press enter gam e.spawnXY press enter gam…" at bounding box center [516, 132] width 183 height 121
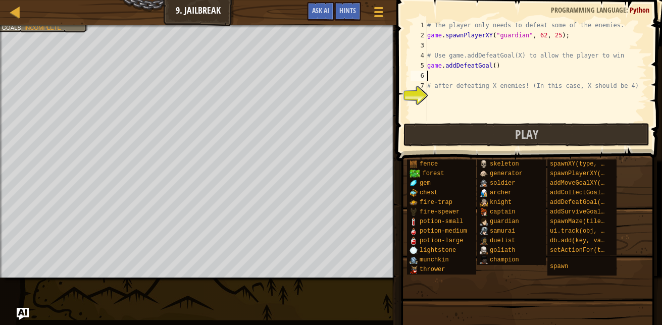
scroll to position [5, 0]
click at [442, 101] on div "# The player only needs to defeat some of the enemies. game . spawnPlayerXY ( "…" at bounding box center [536, 80] width 222 height 121
click at [441, 130] on button "Play" at bounding box center [527, 134] width 246 height 23
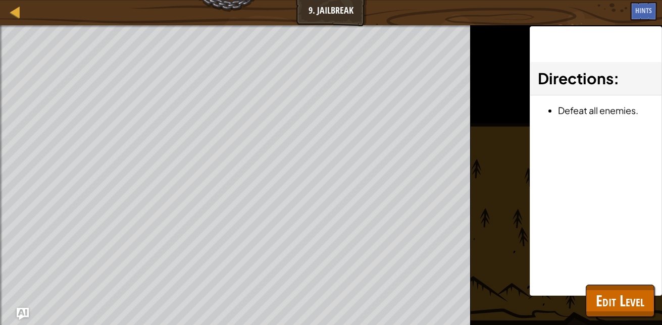
click at [637, 305] on span "Edit Level" at bounding box center [620, 301] width 49 height 21
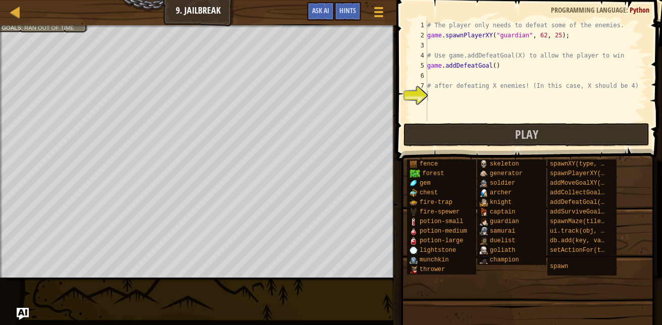
click at [491, 67] on div "# The player only needs to defeat some of the enemies. game . spawnPlayerXY ( "…" at bounding box center [536, 80] width 222 height 121
type textarea "game.addDefeatGoal(4)"
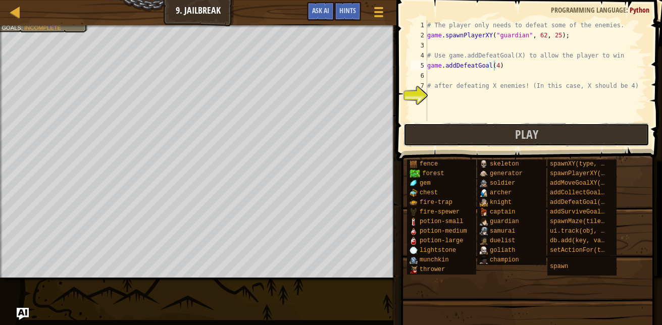
click at [574, 133] on button "Play" at bounding box center [527, 134] width 246 height 23
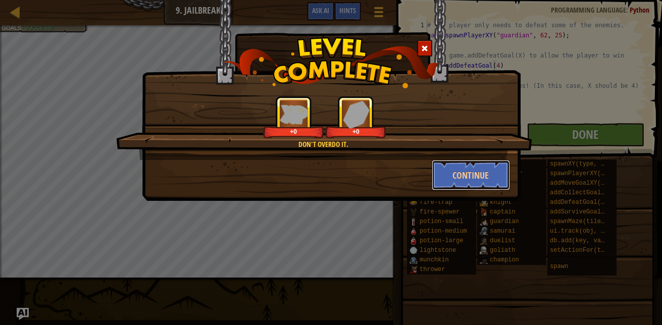
click at [462, 166] on button "Continue" at bounding box center [471, 175] width 78 height 30
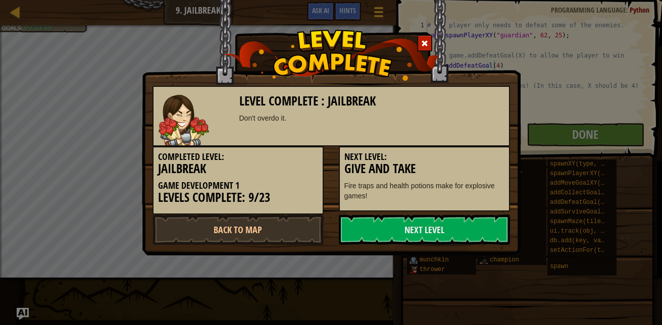
click at [414, 224] on link "Next Level" at bounding box center [424, 230] width 171 height 30
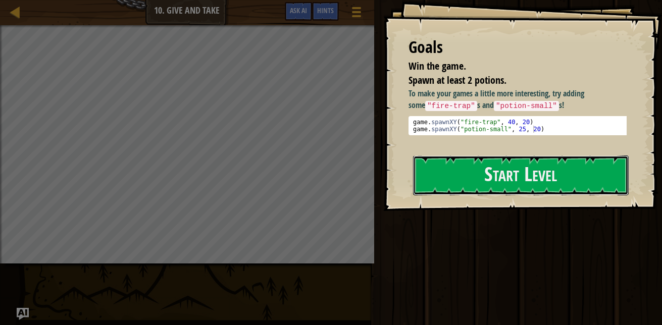
click at [485, 162] on button "Start Level" at bounding box center [521, 176] width 216 height 40
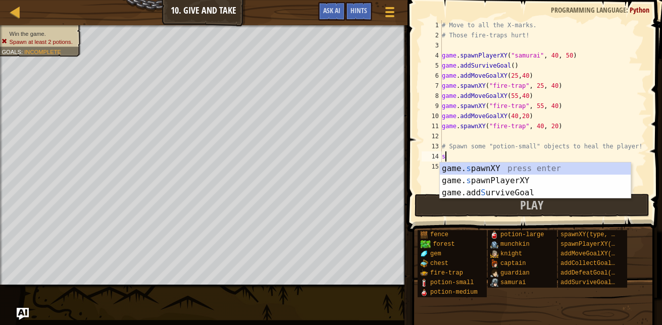
scroll to position [5, 0]
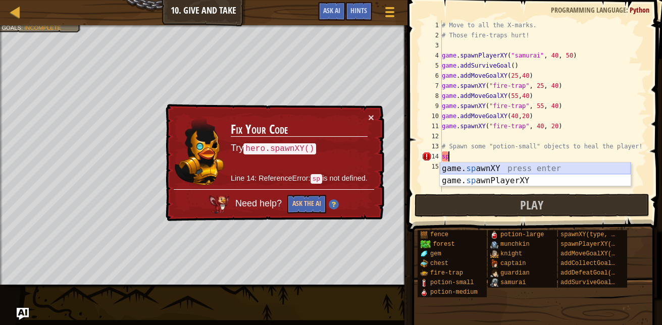
click at [525, 166] on div "game. sp awnXY press enter game. sp awnPlayerXY press enter" at bounding box center [535, 187] width 191 height 49
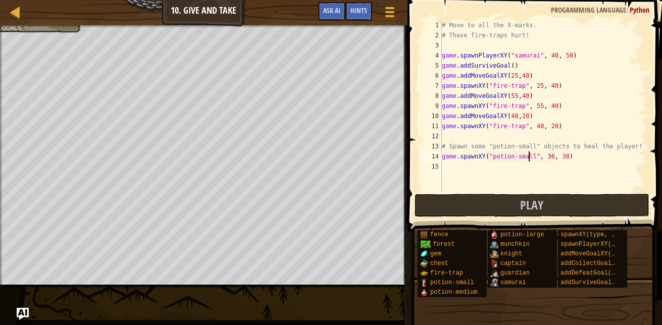
scroll to position [5, 7]
type textarea "game.spawnXY("potion-small", 36, 30)"
drag, startPoint x: 539, startPoint y: 199, endPoint x: 473, endPoint y: 168, distance: 72.3
click at [473, 168] on div "game.spawnXY("potion-small", 36, 30) 1 2 3 4 5 6 7 8 9 10 11 12 13 14 15 # Move…" at bounding box center [534, 136] width 258 height 262
click at [497, 198] on button "Play" at bounding box center [532, 205] width 235 height 23
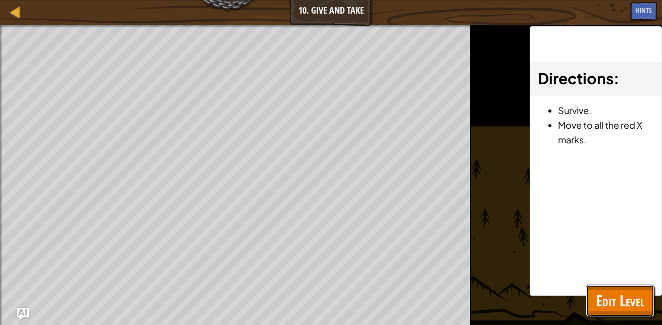
click at [650, 301] on button "Edit Level" at bounding box center [620, 301] width 69 height 32
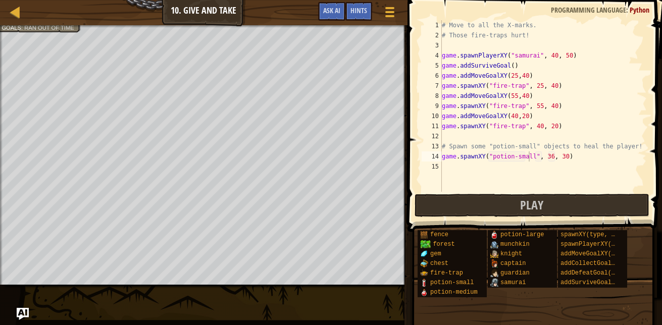
click at [461, 158] on div "# Move to all the X-marks. # Those fire-traps hurt! game . spawnPlayerXY ( "sam…" at bounding box center [543, 116] width 207 height 192
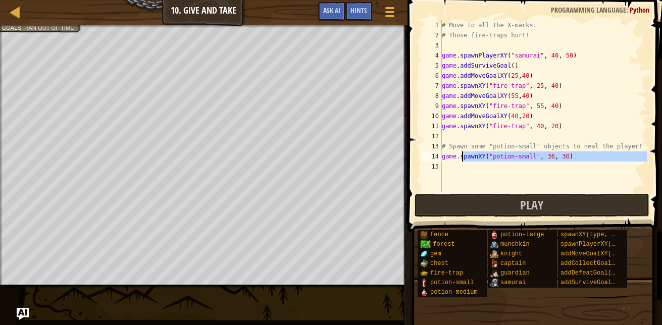
type textarea "game.spawnXY("potion-small", 36, 30)"
click at [455, 173] on div "# Move to all the X-marks. # Those fire-traps hurt! game . spawnPlayerXY ( "sam…" at bounding box center [543, 106] width 207 height 172
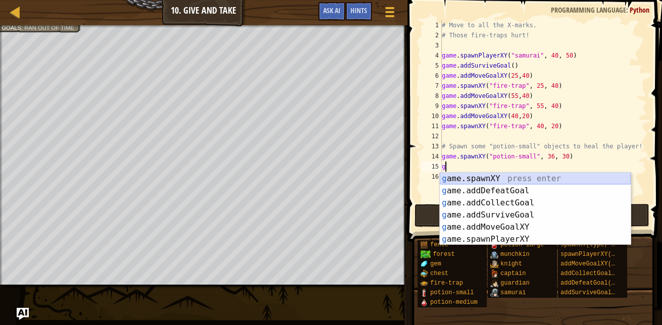
click at [499, 180] on div "g ame.spawnXY press enter g ame.addDefeatGoal press enter g ame.addCollectGoal …" at bounding box center [535, 221] width 191 height 97
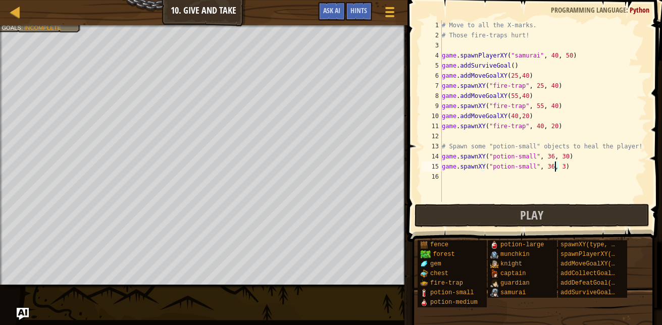
scroll to position [5, 9]
type textarea "game.spawnXY("potion-small", 36, 31)"
click at [523, 215] on span "Play" at bounding box center [531, 215] width 23 height 16
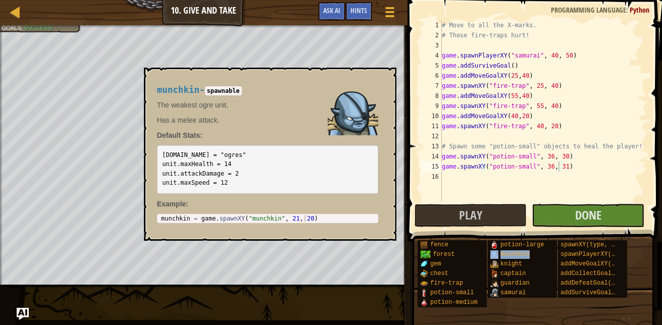
click at [547, 252] on div "munchkin" at bounding box center [521, 255] width 66 height 10
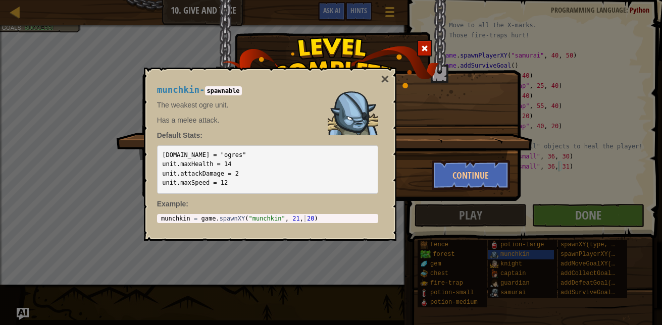
click at [547, 252] on div "Mmm, cherry flavor potion. +0 +0 Continue" at bounding box center [331, 162] width 662 height 325
click at [472, 182] on button "Continue" at bounding box center [471, 175] width 78 height 30
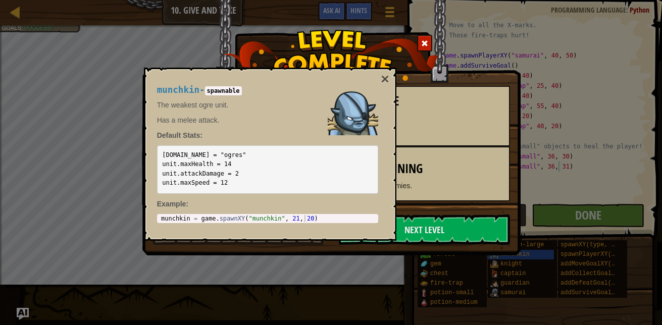
click at [382, 75] on button "×" at bounding box center [385, 79] width 8 height 14
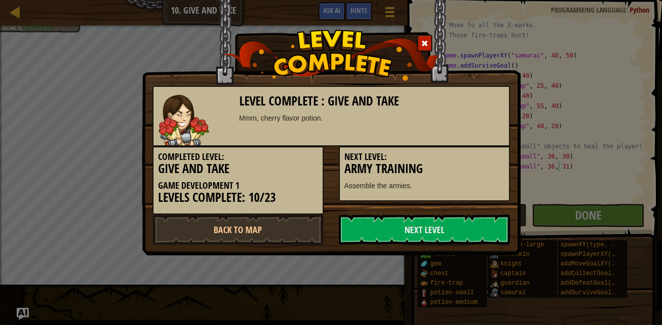
click at [407, 221] on link "Next Level" at bounding box center [424, 230] width 171 height 30
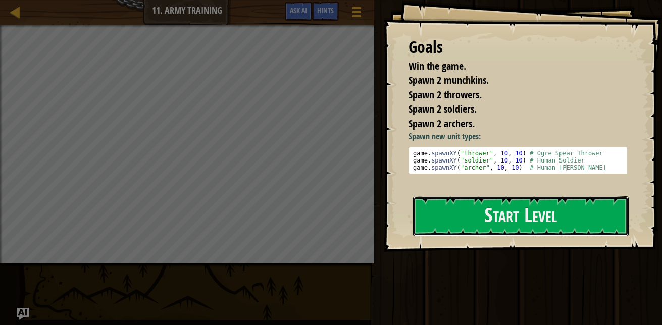
click at [443, 212] on button "Start Level" at bounding box center [521, 217] width 216 height 40
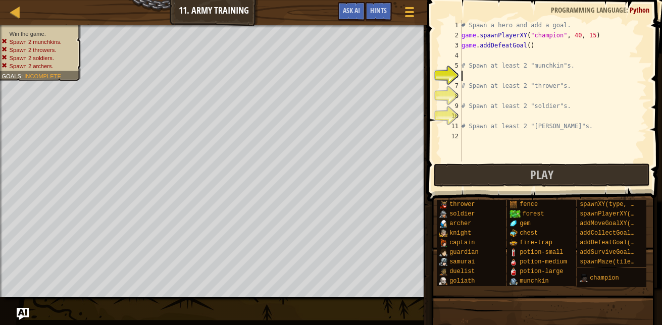
scroll to position [5, 0]
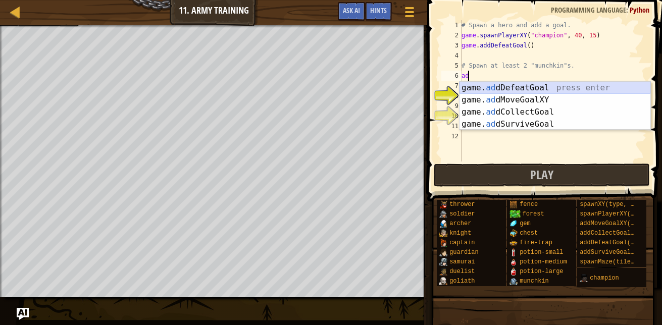
type textarea "a"
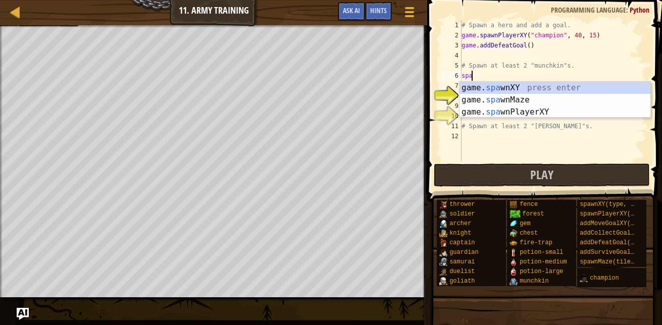
scroll to position [5, 1]
click at [516, 87] on div "game. [PERSON_NAME] nXY press enter game. [PERSON_NAME] nMaze press enter game.…" at bounding box center [555, 112] width 191 height 61
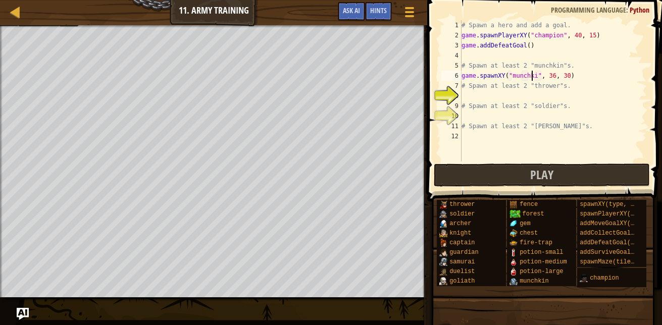
type textarea "game.spawnXY("munchkin", 36, 30)"
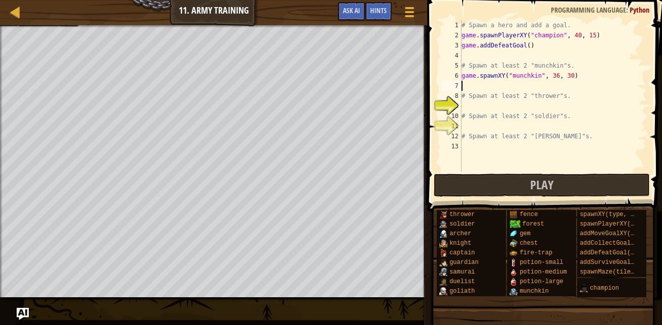
type textarea "g"
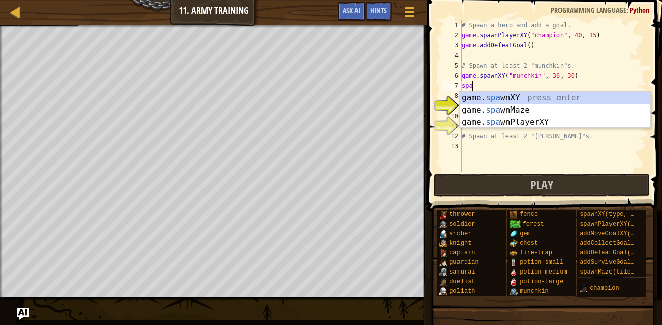
scroll to position [5, 1]
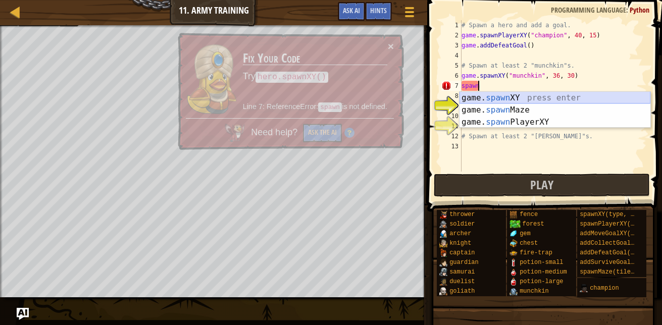
click at [538, 95] on div "game. spawn XY press enter game. spawn Maze press enter game. spawn PlayerXY pr…" at bounding box center [555, 122] width 191 height 61
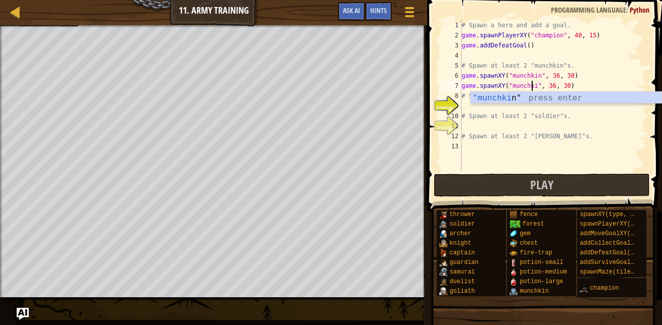
type textarea "game.spawnXY("munchkin", 36, 30)"
click at [538, 95] on div ""munchkin " press enter" at bounding box center [566, 110] width 191 height 36
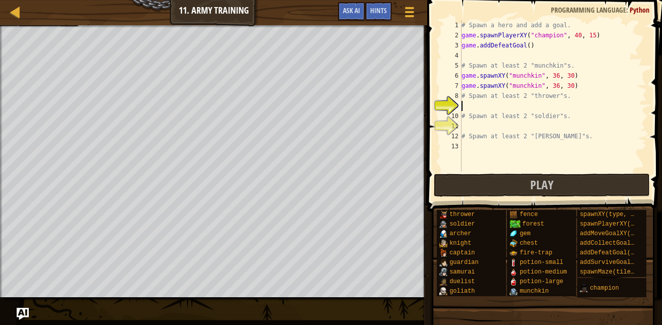
click at [481, 106] on div "# Spawn a hero and add a goal. game . spawnPlayerXY ( "champion" , 40 , 15 ) ga…" at bounding box center [553, 106] width 187 height 172
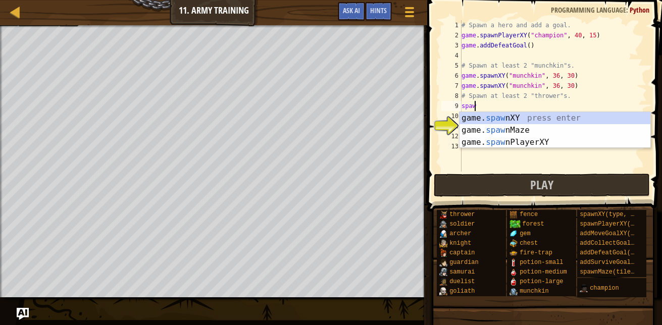
scroll to position [5, 1]
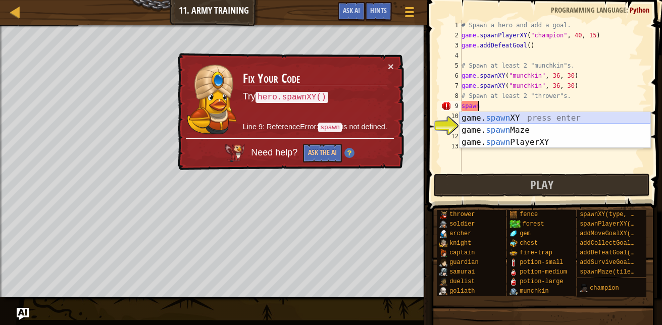
click at [497, 116] on div "game. spawn XY press enter game. spawn Maze press enter game. spawn PlayerXY pr…" at bounding box center [555, 142] width 191 height 61
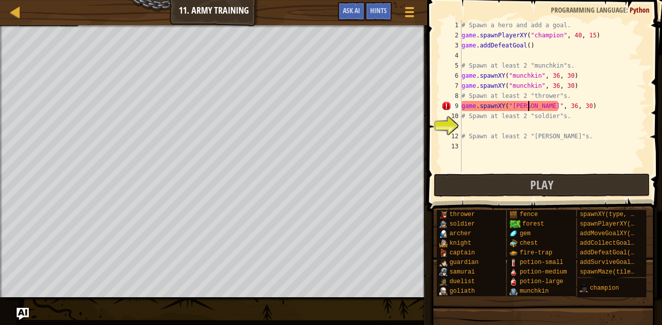
scroll to position [5, 6]
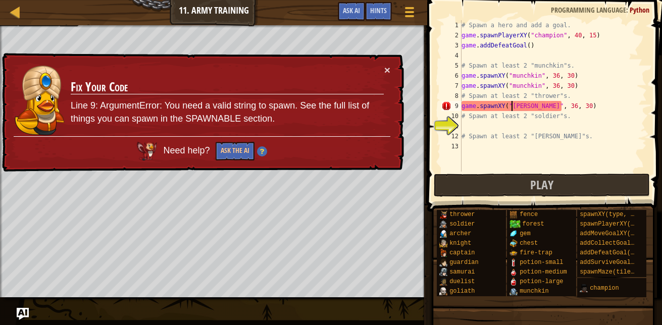
click at [512, 106] on div "# Spawn a hero and add a goal. game . spawnPlayerXY ( "champion" , 40 , 15 ) ga…" at bounding box center [553, 106] width 187 height 172
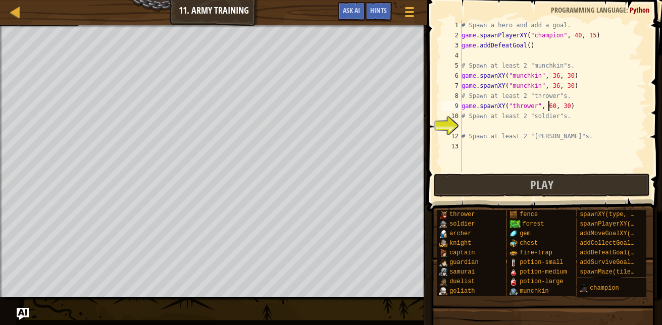
scroll to position [5, 7]
type textarea "game.spawnXY("thrower", 60, 39)"
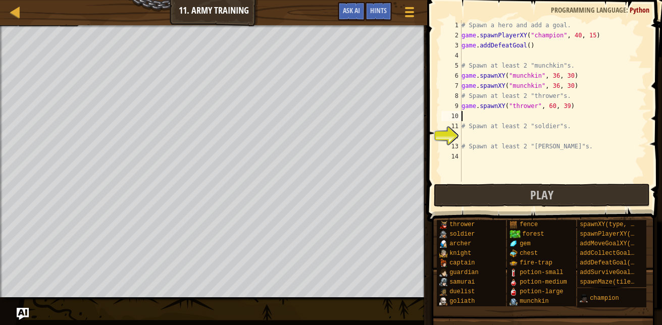
type textarea "a"
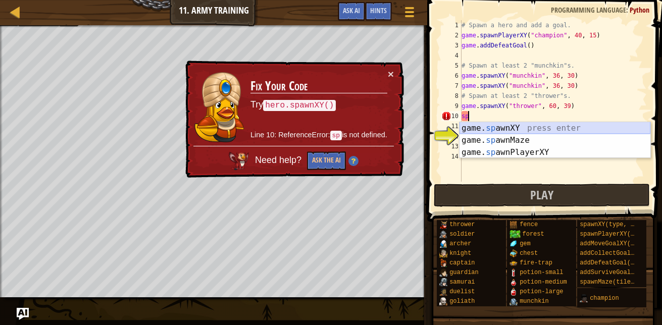
click at [583, 126] on div "game. sp awnXY press enter game. sp awnMaze press enter game. sp awnPlayerXY pr…" at bounding box center [555, 152] width 191 height 61
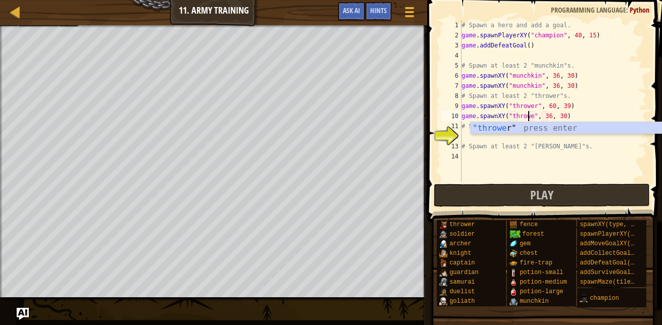
scroll to position [5, 6]
click at [546, 116] on div "# Spawn a hero and add a goal. game . spawnPlayerXY ( "champion" , 40 , 15 ) ga…" at bounding box center [553, 111] width 187 height 182
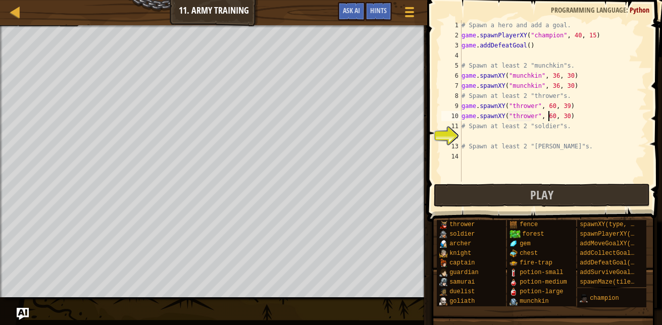
scroll to position [5, 7]
type textarea "game.spawnXY("thrower", 60, 39)"
click at [465, 135] on div "# Spawn a hero and add a goal. game . spawnPlayerXY ( "champion" , 40 , 15 ) ga…" at bounding box center [553, 111] width 187 height 182
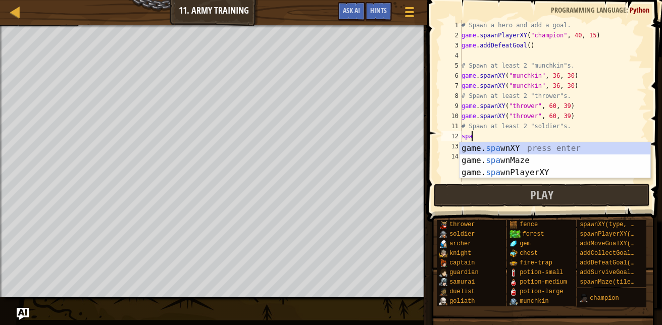
scroll to position [5, 1]
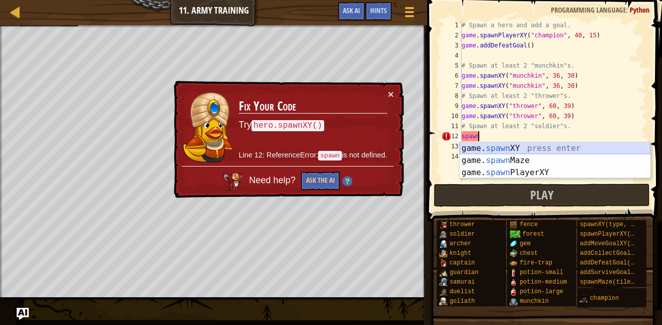
click at [476, 143] on div "game. spawn XY press enter game. spawn Maze press enter game. spawn PlayerXY pr…" at bounding box center [555, 172] width 191 height 61
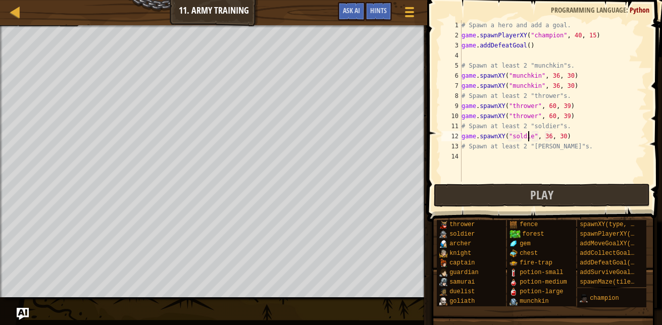
scroll to position [5, 6]
click at [549, 136] on div "# Spawn a hero and add a goal. game . spawnPlayerXY ( "champion" , 40 , 15 ) ga…" at bounding box center [553, 111] width 187 height 182
type textarea "game.spawnXY("soldier", 17, 30)"
click at [567, 134] on div "# Spawn a hero and add a goal. game . spawnPlayerXY ( "champion" , 40 , 15 ) ga…" at bounding box center [553, 111] width 187 height 182
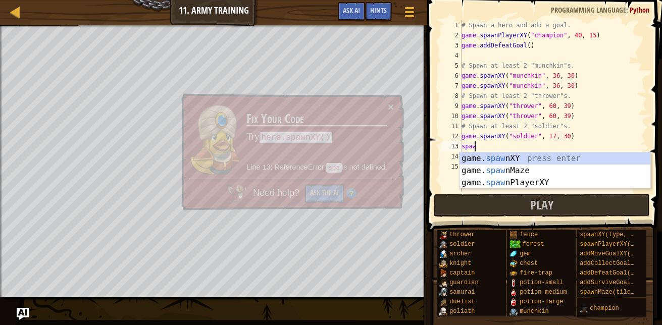
scroll to position [5, 1]
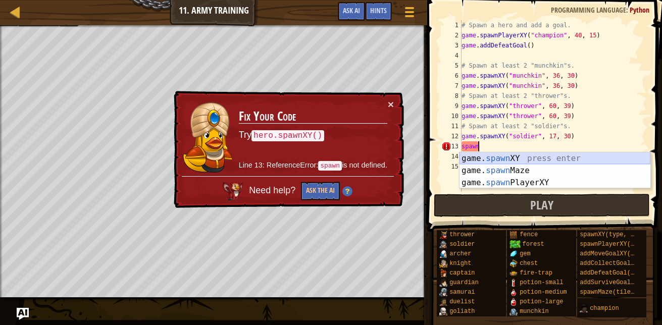
click at [559, 157] on div "game. spawn XY press enter game. spawn Maze press enter game. spawn PlayerXY pr…" at bounding box center [555, 183] width 191 height 61
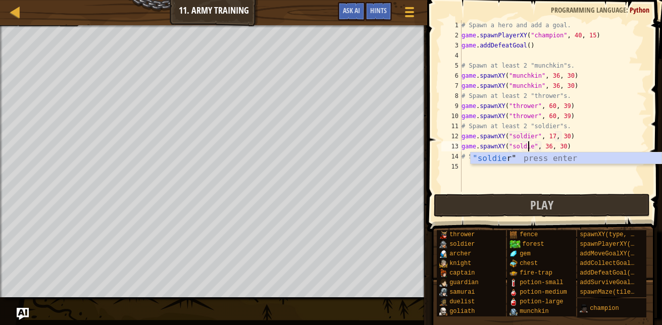
scroll to position [5, 6]
click at [530, 156] on div ""soldier " press enter" at bounding box center [566, 171] width 191 height 36
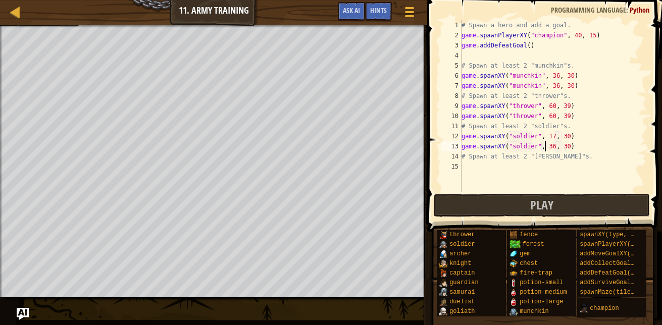
click at [545, 148] on div "# Spawn a hero and add a goal. game . spawnPlayerXY ( "champion" , 40 , 15 ) ga…" at bounding box center [553, 116] width 187 height 192
click at [560, 157] on div "# Spawn a hero and add a goal. game . spawnPlayerXY ( "champion" , 40 , 15 ) ga…" at bounding box center [553, 116] width 187 height 192
click at [547, 147] on div "# Spawn a hero and add a goal. game . spawnPlayerXY ( "champion" , 40 , 15 ) ga…" at bounding box center [553, 116] width 187 height 192
type textarea "game.spawnXY("soldier", 17, 30)"
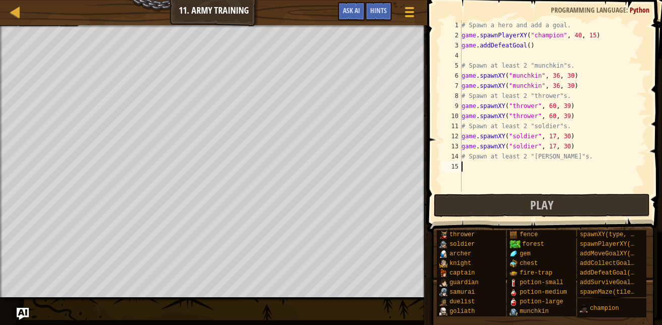
click at [475, 168] on div "# Spawn a hero and add a goal. game . spawnPlayerXY ( "champion" , 40 , 15 ) ga…" at bounding box center [553, 116] width 187 height 192
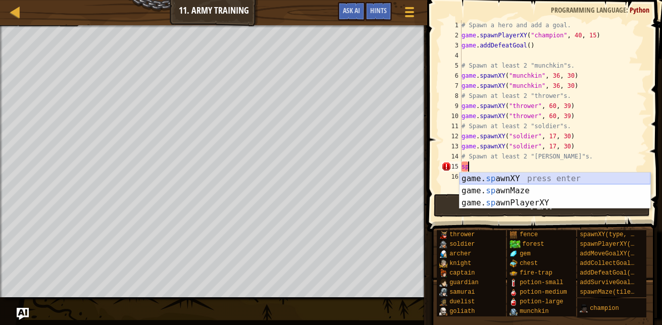
click at [487, 178] on div "game. sp awnXY press enter game. sp awnMaze press enter game. sp awnPlayerXY pr…" at bounding box center [555, 203] width 191 height 61
type textarea "game.spawnXY("fence", 36, 30)"
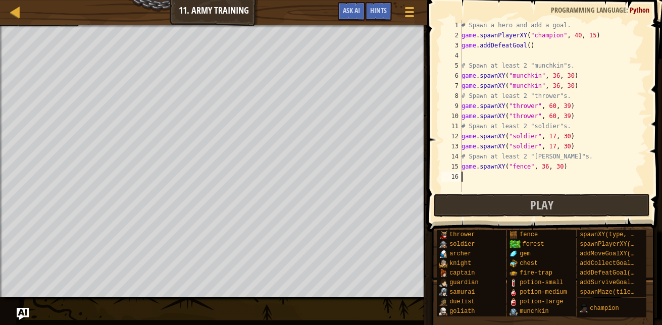
click at [486, 177] on div "# Spawn a hero and add a goal. game . spawnPlayerXY ( "champion" , 40 , 15 ) ga…" at bounding box center [553, 116] width 187 height 192
click at [527, 167] on div "# Spawn a hero and add a goal. game . spawnPlayerXY ( "champion" , 40 , 15 ) ga…" at bounding box center [553, 116] width 187 height 192
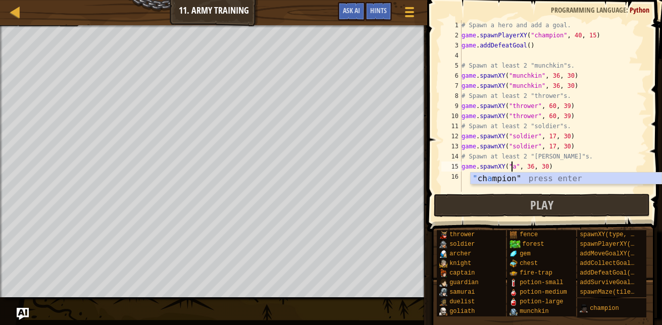
scroll to position [5, 4]
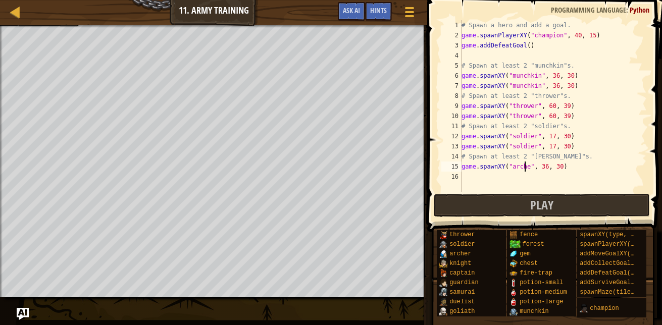
type textarea "game.spawnXY("archer", 36, 30)"
click at [567, 170] on div "# Spawn a hero and add a goal. game . spawnPlayerXY ( "champion" , 40 , 15 ) ga…" at bounding box center [553, 116] width 187 height 192
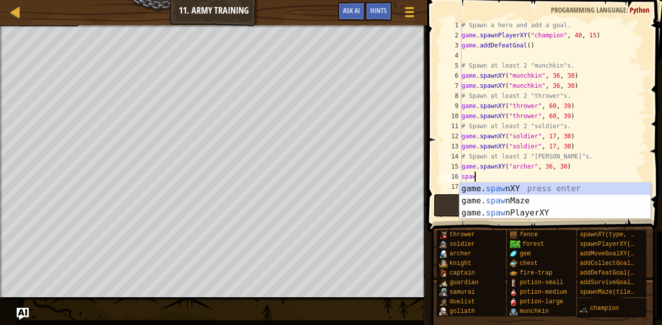
scroll to position [5, 1]
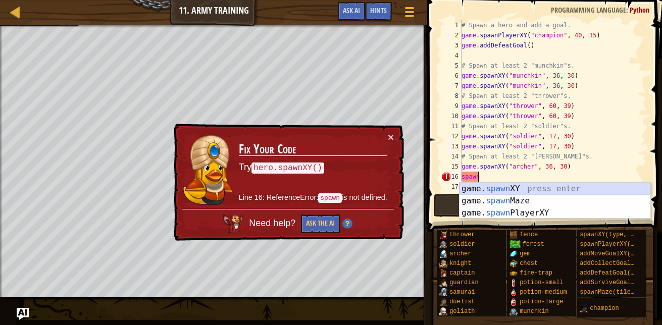
click at [556, 188] on div "game. spawn XY press enter game. spawn Maze press enter game. spawn PlayerXY pr…" at bounding box center [555, 213] width 191 height 61
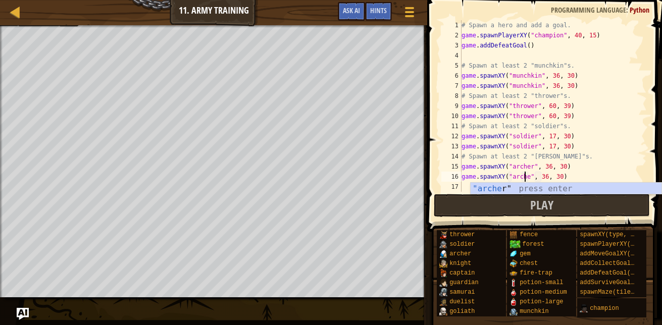
scroll to position [5, 6]
type textarea "game.spawnXY("archer", 36, 30)"
click at [539, 201] on span "Play" at bounding box center [541, 205] width 23 height 16
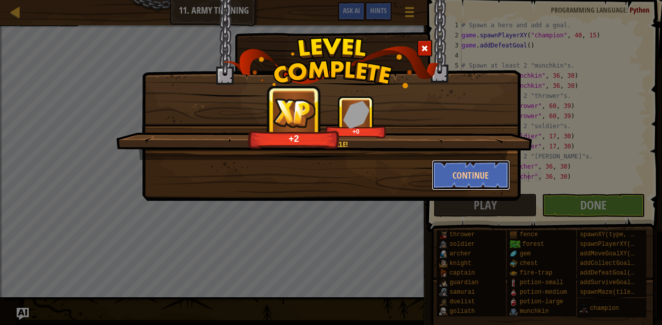
click at [486, 175] on button "Continue" at bounding box center [471, 175] width 78 height 30
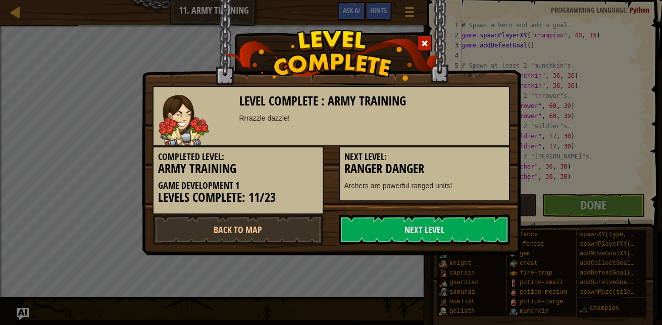
click at [604, 142] on div "Level Complete : Army Training Rrrazzle dazzle! Completed Level: Army Training …" at bounding box center [331, 162] width 662 height 325
click at [531, 202] on div "Level Complete : Army Training Rrrazzle dazzle! Completed Level: Army Training …" at bounding box center [331, 162] width 662 height 325
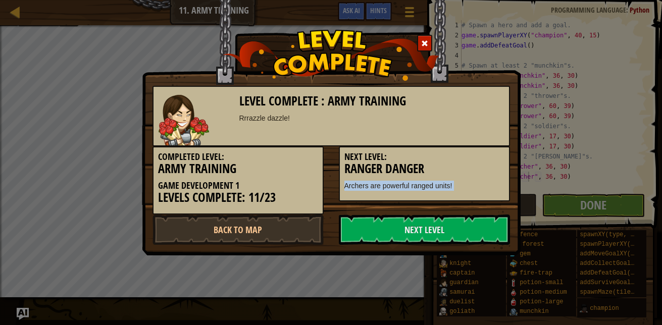
click at [528, 202] on div "Level Complete : Army Training Rrrazzle dazzle! Completed Level: Army Training …" at bounding box center [331, 162] width 662 height 325
click at [449, 229] on link "Next Level" at bounding box center [424, 230] width 171 height 30
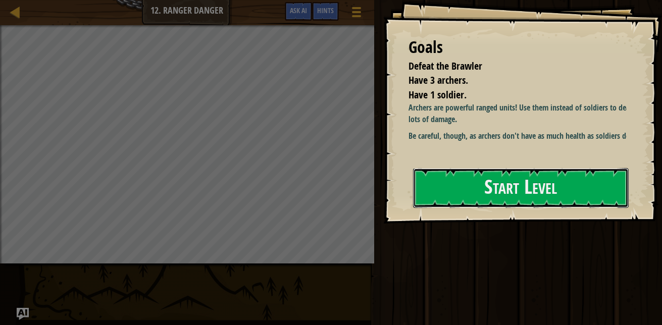
click at [475, 190] on button "Start Level" at bounding box center [521, 188] width 216 height 40
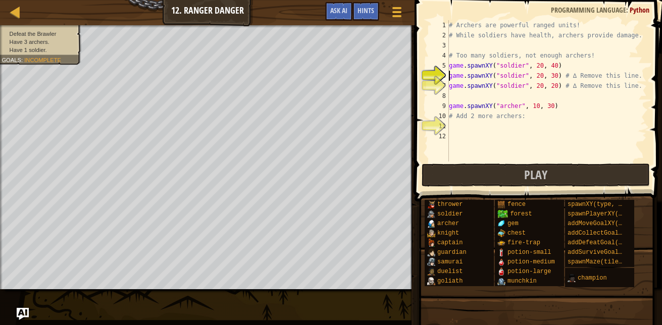
click at [470, 127] on div "# Archers are powerful ranged units! # While soldiers have health, archers prov…" at bounding box center [547, 101] width 200 height 162
drag, startPoint x: 627, startPoint y: 77, endPoint x: 555, endPoint y: 77, distance: 71.7
click at [555, 77] on div "# Archers are powerful ranged units! # While soldiers have health, archers prov…" at bounding box center [547, 101] width 200 height 162
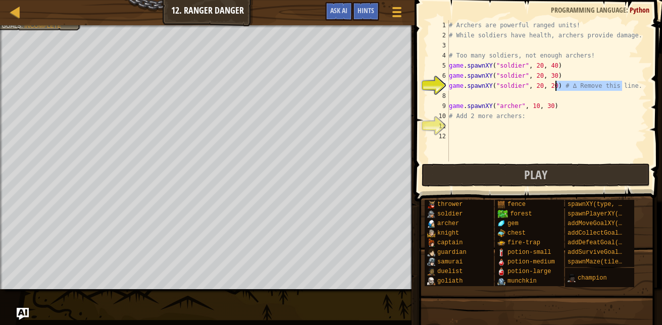
drag, startPoint x: 624, startPoint y: 87, endPoint x: 557, endPoint y: 86, distance: 67.2
click at [557, 86] on div "# Archers are powerful ranged units! # While soldiers have health, archers prov…" at bounding box center [547, 101] width 200 height 162
type textarea "game.spawnXY("soldier", 20, 20)"
click at [457, 129] on div "# Archers are powerful ranged units! # While soldiers have health, archers prov…" at bounding box center [547, 101] width 200 height 162
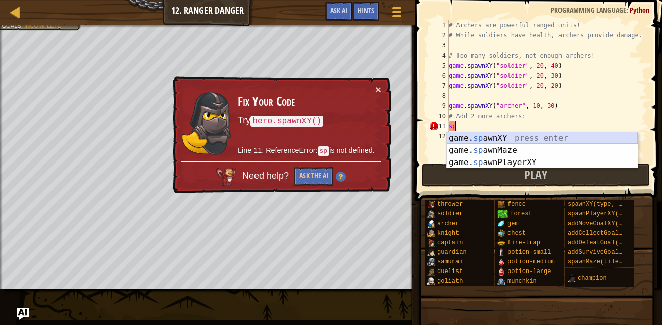
click at [471, 138] on div "game. sp awnXY press enter game. sp awnMaze press enter game. sp awnPlayerXY pr…" at bounding box center [542, 162] width 191 height 61
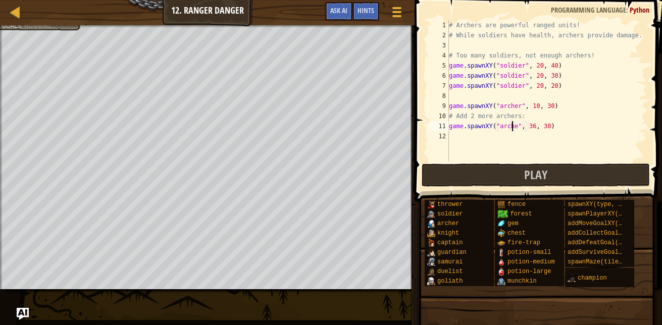
type textarea "game.spawnXY("archer", 36, 30)"
click at [462, 140] on div "# Archers are powerful ranged units! # While soldiers have health, archers prov…" at bounding box center [547, 101] width 200 height 162
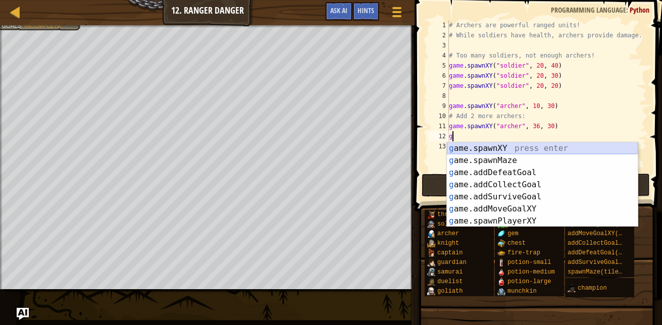
click at [474, 150] on div "g ame.spawnXY press enter g ame.spawnMaze press enter g ame.addDefeatGoal press…" at bounding box center [542, 196] width 191 height 109
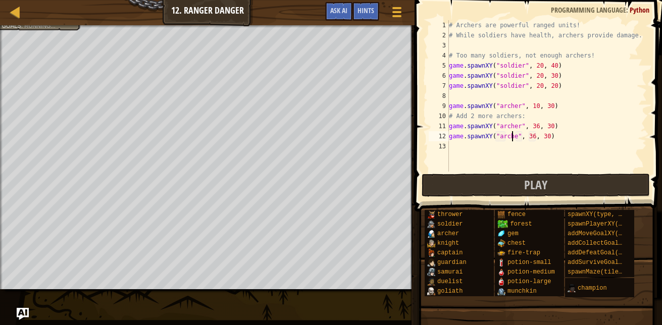
scroll to position [5, 6]
click at [532, 125] on div "# Archers are powerful ranged units! # While soldiers have health, archers prov…" at bounding box center [547, 106] width 200 height 172
click at [532, 136] on div "# Archers are powerful ranged units! # While soldiers have health, archers prov…" at bounding box center [547, 106] width 200 height 172
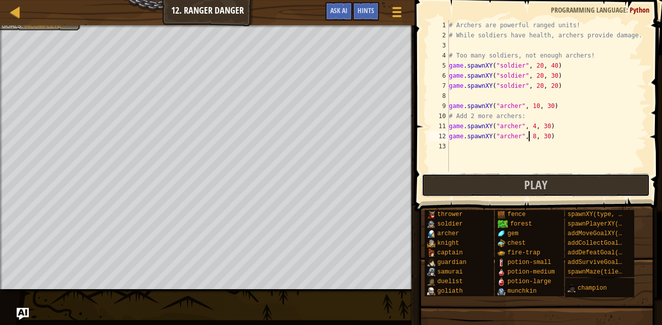
click at [542, 182] on span "Play" at bounding box center [535, 185] width 23 height 16
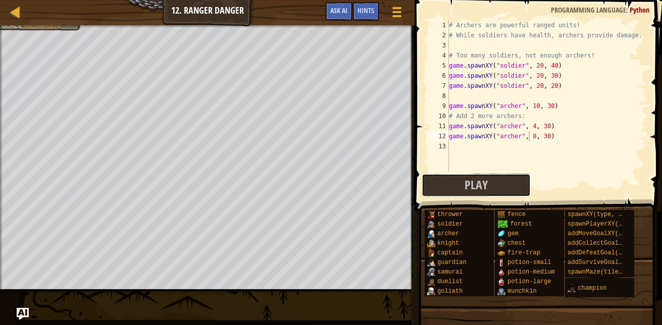
click at [456, 184] on button "Play" at bounding box center [476, 185] width 109 height 23
click at [533, 128] on div "# Archers are powerful ranged units! # While soldiers have health, archers prov…" at bounding box center [547, 106] width 200 height 172
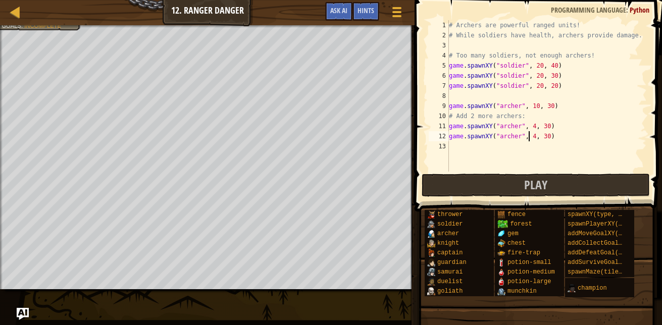
type textarea "game.spawnXY("[PERSON_NAME]", 4, 30)"
click at [456, 186] on button "Play" at bounding box center [536, 185] width 228 height 23
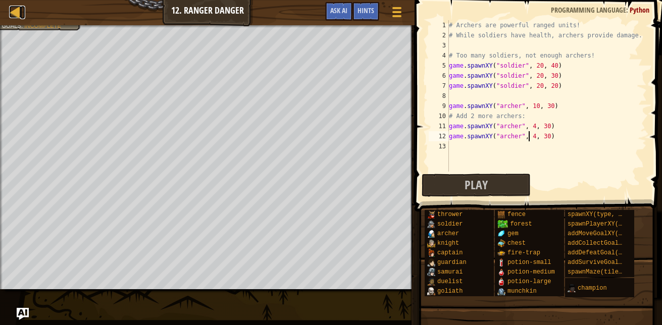
click at [23, 14] on link "Map" at bounding box center [22, 13] width 5 height 14
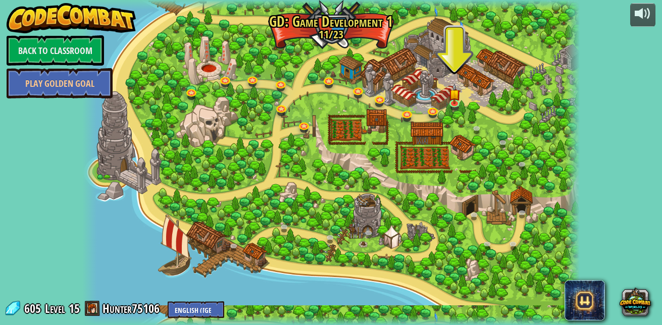
click at [380, 138] on div at bounding box center [331, 162] width 498 height 325
click at [455, 85] on img at bounding box center [455, 94] width 12 height 20
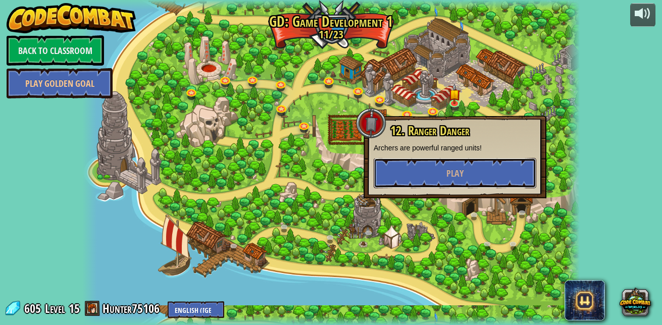
click at [473, 179] on button "Play" at bounding box center [455, 173] width 163 height 30
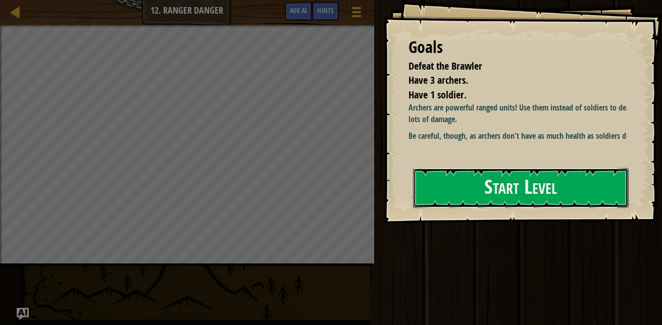
click at [520, 176] on button "Start Level" at bounding box center [521, 188] width 216 height 40
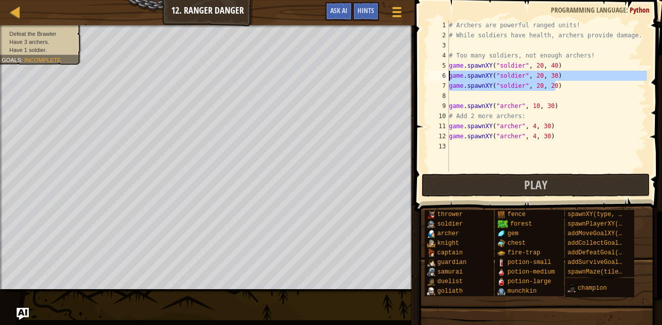
drag, startPoint x: 563, startPoint y: 90, endPoint x: 443, endPoint y: 77, distance: 120.5
click at [443, 77] on div "1 2 3 4 5 6 7 8 9 10 11 12 13 # Archers are powerful ranged units! # While sold…" at bounding box center [537, 96] width 220 height 152
type textarea "game.spawnXY("soldier", 20, 30) game.spawnXY("soldier", 20, 20)"
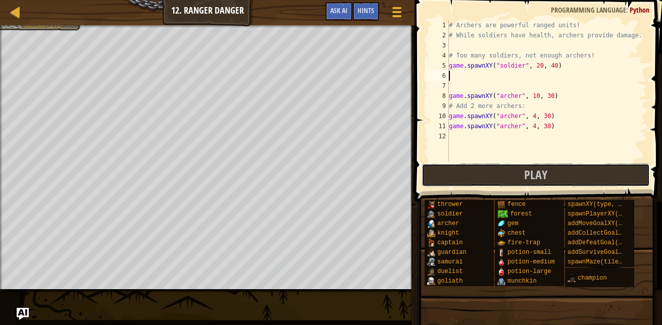
click at [459, 180] on button "Play" at bounding box center [536, 175] width 228 height 23
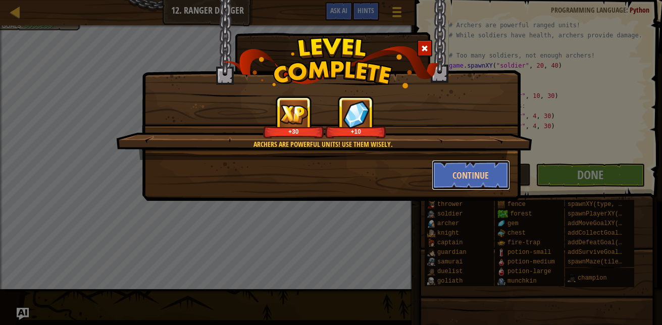
click at [462, 172] on button "Continue" at bounding box center [471, 175] width 78 height 30
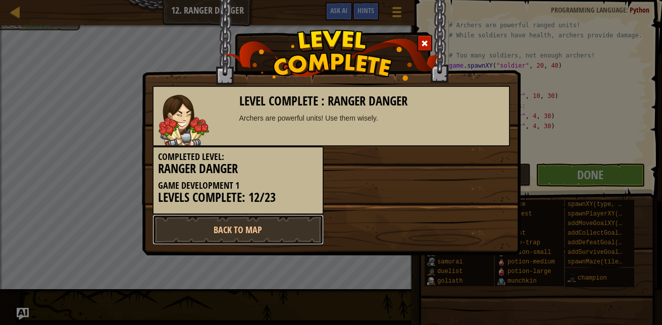
click at [234, 231] on link "Back to Map" at bounding box center [238, 230] width 171 height 30
